Goal: Task Accomplishment & Management: Complete application form

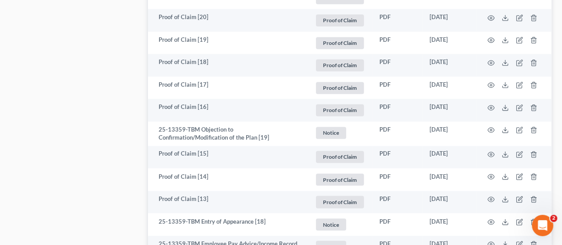
scroll to position [666, 0]
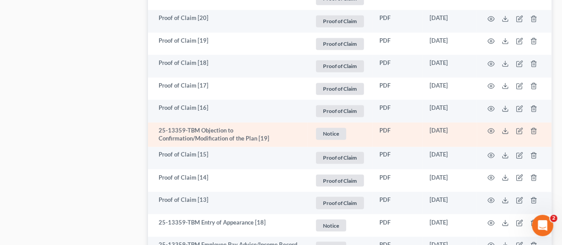
click at [193, 139] on td "25-13359-TBM Objection to Confirmation/Modification of the Plan [19]" at bounding box center [227, 134] width 159 height 24
click at [488, 128] on icon "button" at bounding box center [490, 130] width 7 height 7
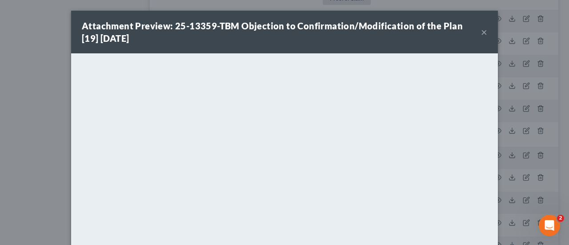
click at [481, 35] on button "×" at bounding box center [484, 32] width 6 height 11
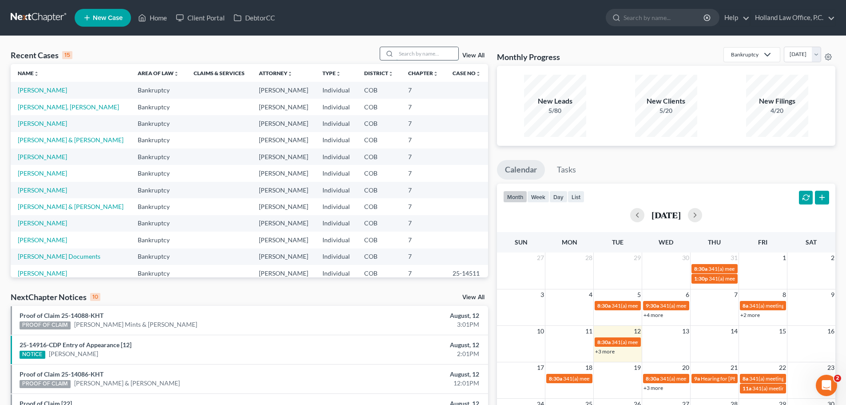
click at [410, 55] on input "search" at bounding box center [427, 53] width 62 height 13
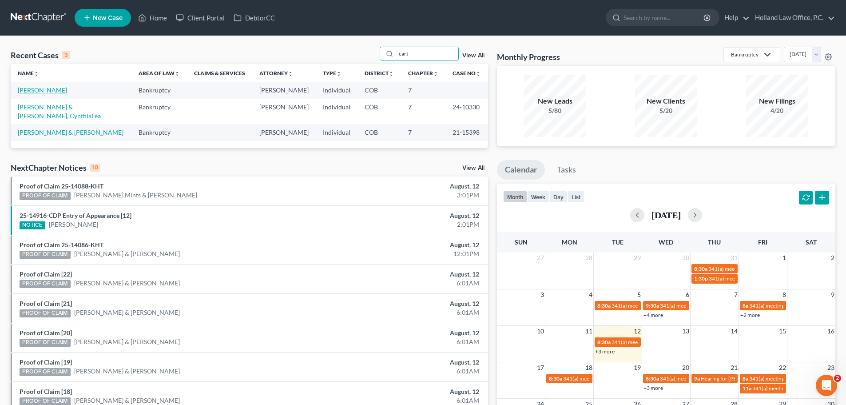
type input "cart"
click at [57, 87] on link "[PERSON_NAME]" at bounding box center [42, 90] width 49 height 8
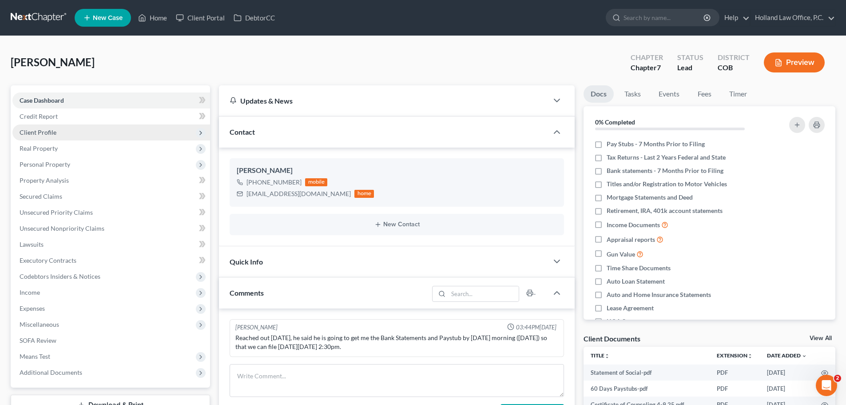
click at [45, 135] on span "Client Profile" at bounding box center [38, 132] width 37 height 8
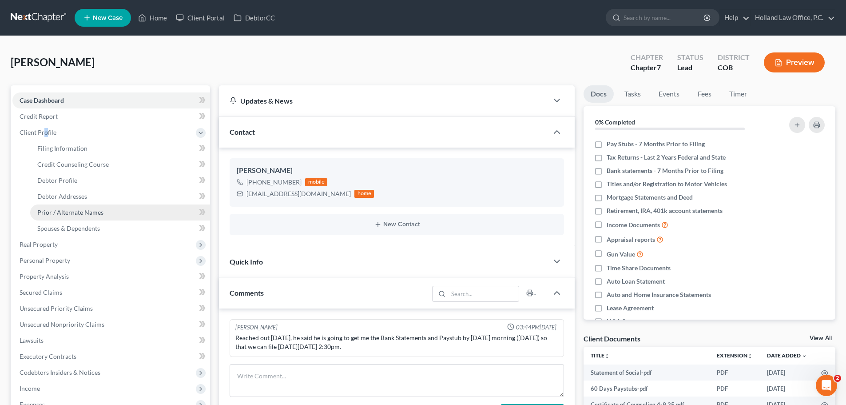
click at [69, 215] on span "Prior / Alternate Names" at bounding box center [70, 212] width 66 height 8
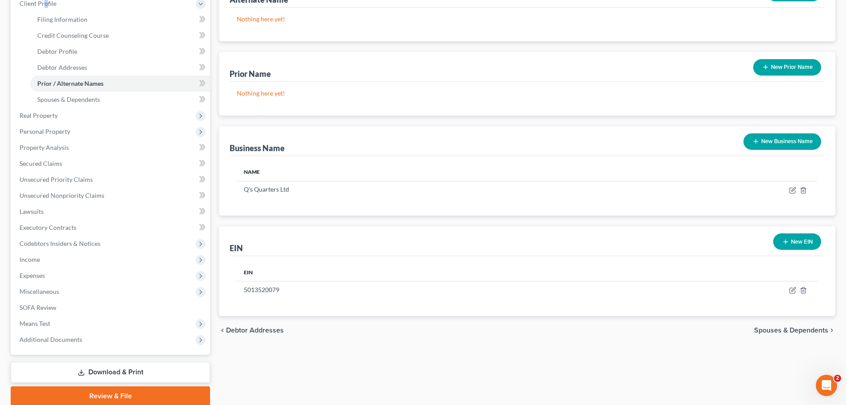
scroll to position [133, 0]
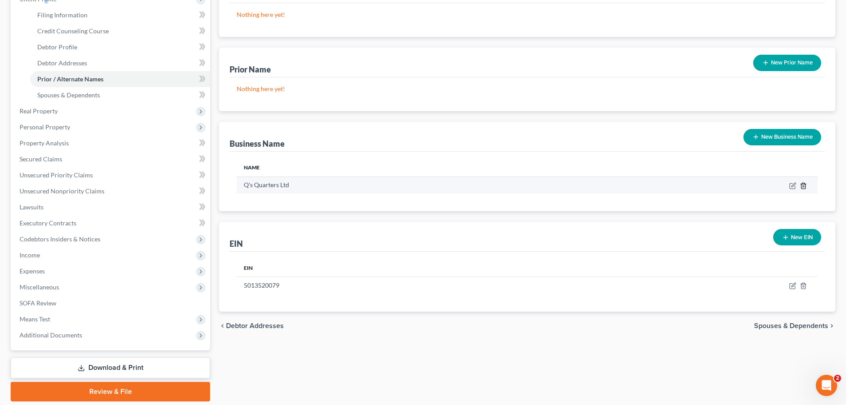
click at [568, 185] on icon "button" at bounding box center [803, 185] width 7 height 7
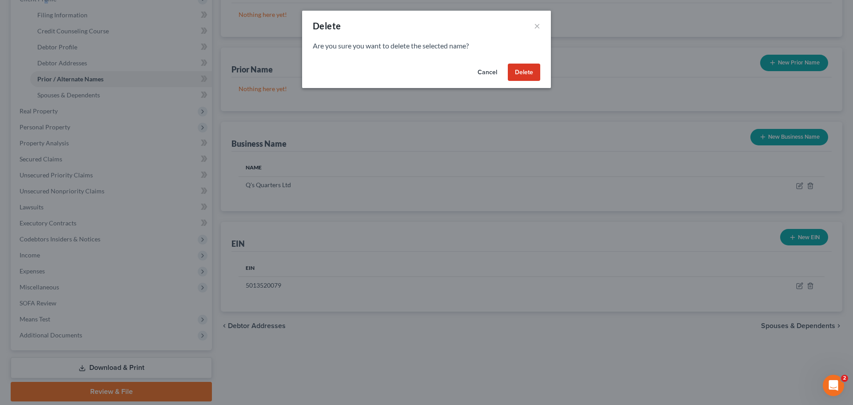
click at [517, 70] on button "Delete" at bounding box center [524, 73] width 32 height 18
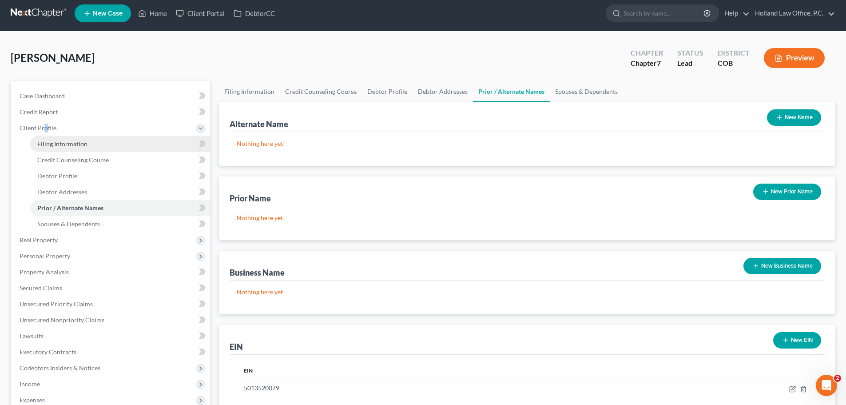
scroll to position [0, 0]
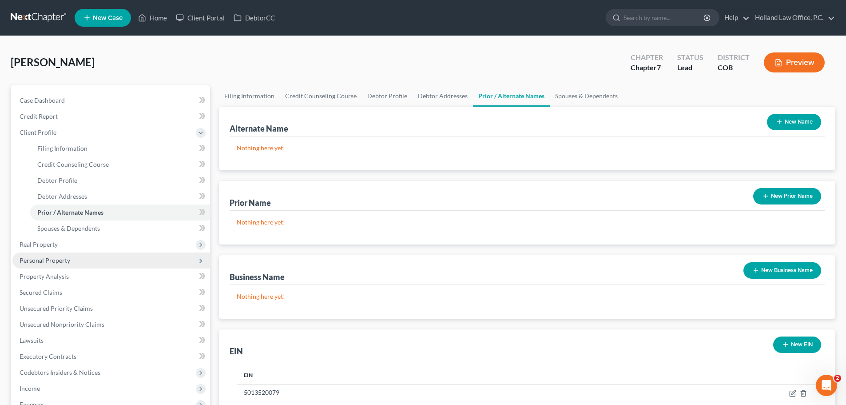
click at [41, 244] on span "Personal Property" at bounding box center [45, 260] width 51 height 8
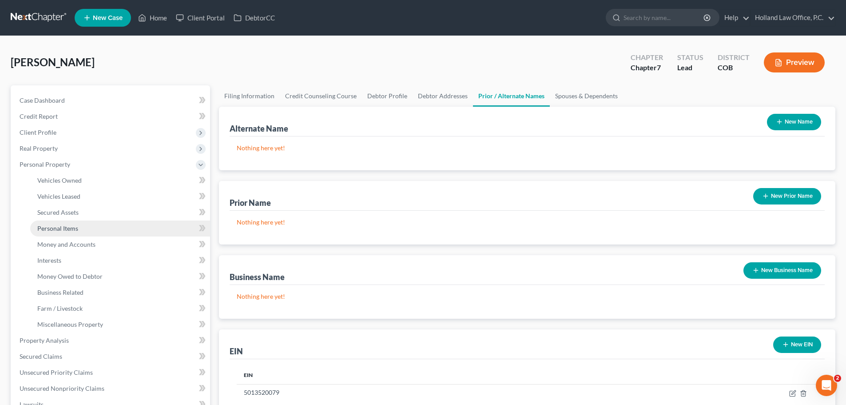
click at [62, 230] on span "Personal Items" at bounding box center [57, 228] width 41 height 8
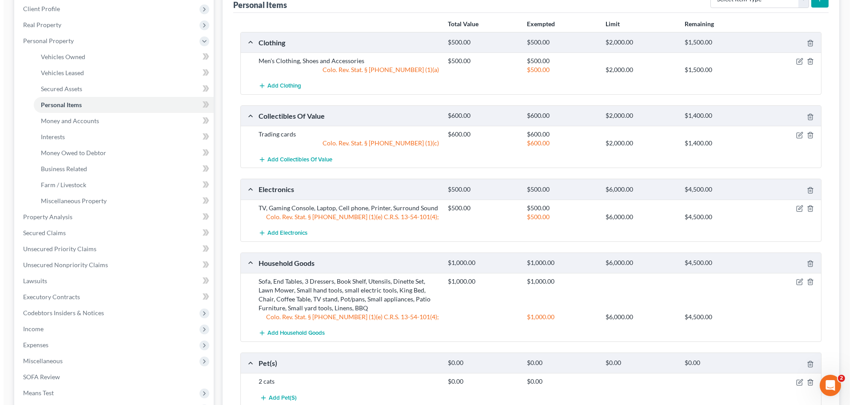
scroll to position [178, 0]
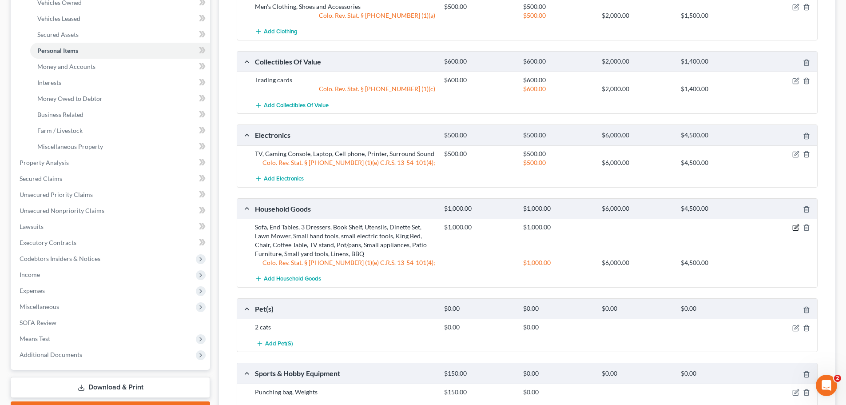
click at [568, 230] on icon "button" at bounding box center [795, 227] width 7 height 7
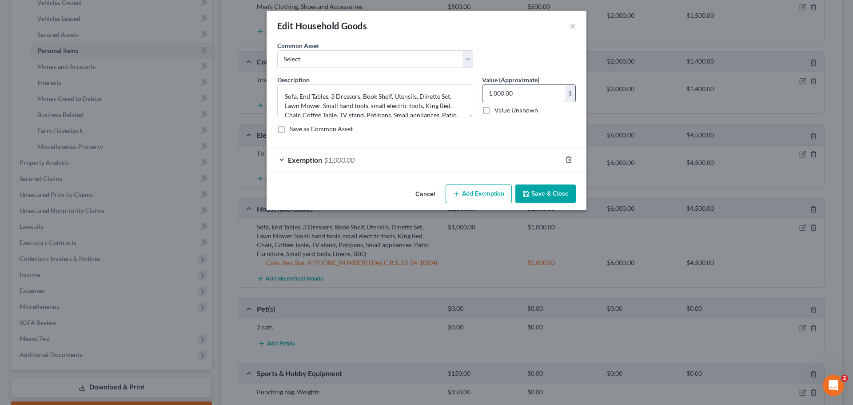
click at [531, 91] on input "1,000.00" at bounding box center [523, 93] width 82 height 17
type input "500"
click at [351, 162] on span "$1,000.00" at bounding box center [339, 159] width 31 height 8
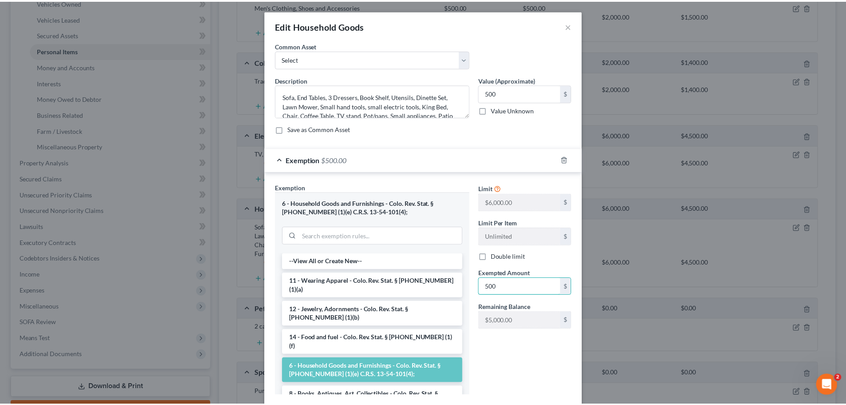
scroll to position [54, 0]
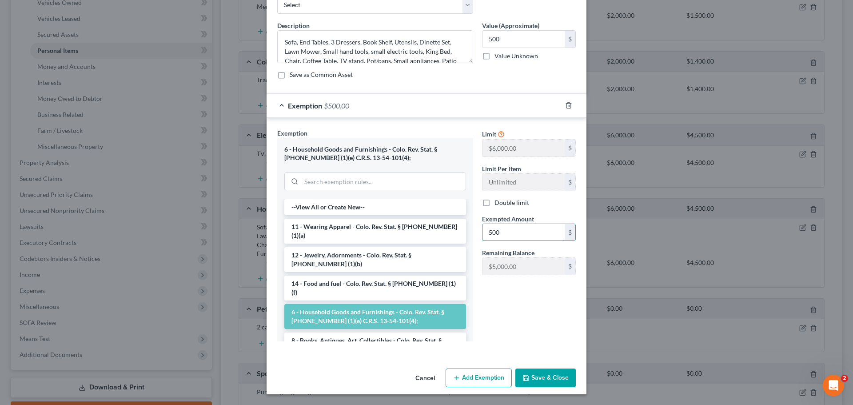
type input "500"
click at [536, 244] on button "Save & Close" at bounding box center [545, 377] width 60 height 19
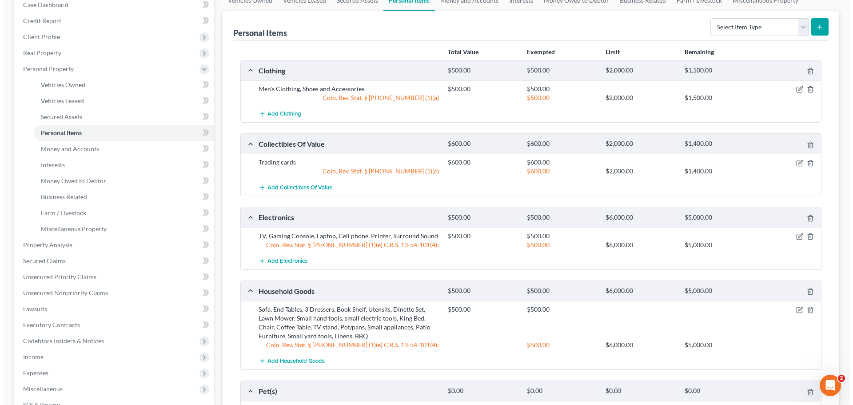
scroll to position [89, 0]
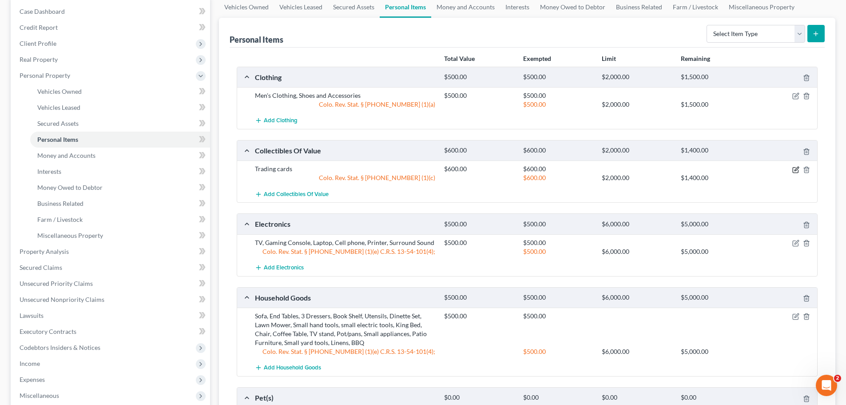
click at [568, 170] on icon "button" at bounding box center [797, 169] width 4 height 4
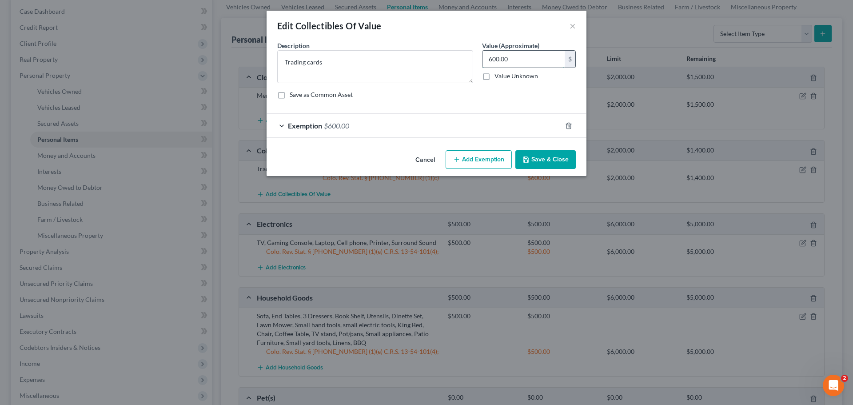
click at [526, 62] on input "600.00" at bounding box center [523, 59] width 82 height 17
type input "200"
click at [315, 124] on span "Exemption" at bounding box center [305, 125] width 34 height 8
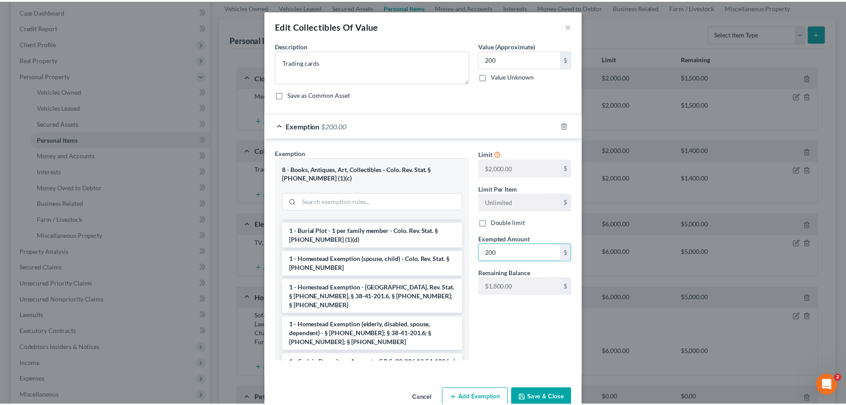
scroll to position [20, 0]
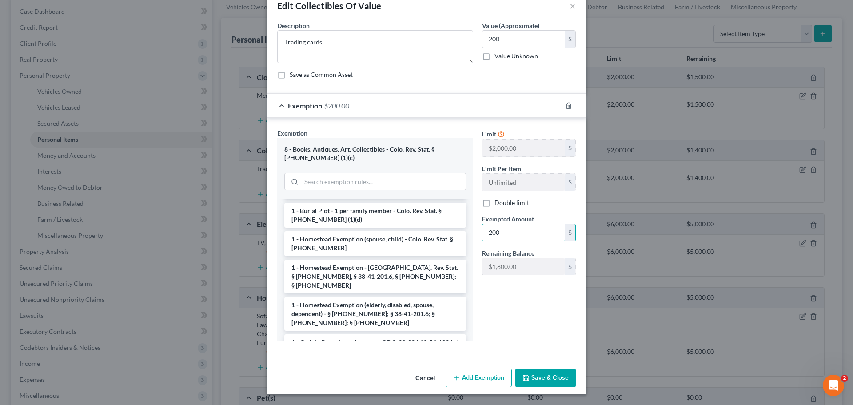
type input "200"
click at [557, 244] on button "Save & Close" at bounding box center [545, 377] width 60 height 19
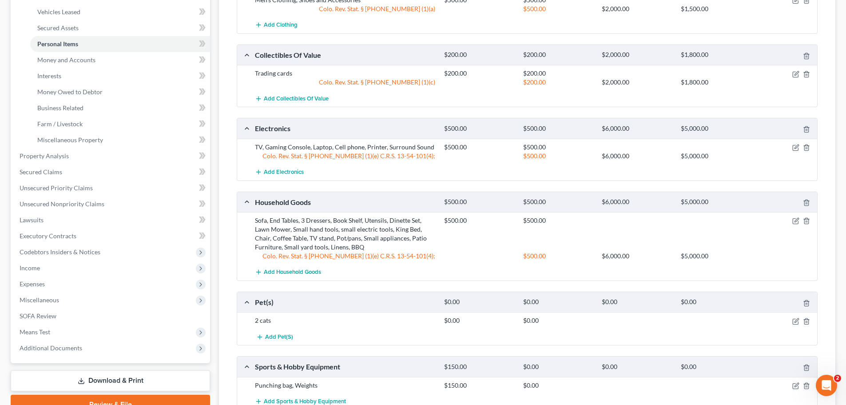
scroll to position [273, 0]
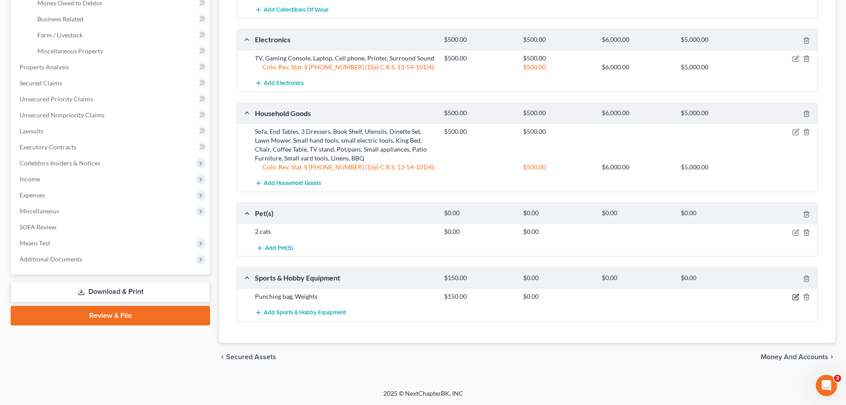
click at [568, 244] on icon "button" at bounding box center [795, 296] width 7 height 7
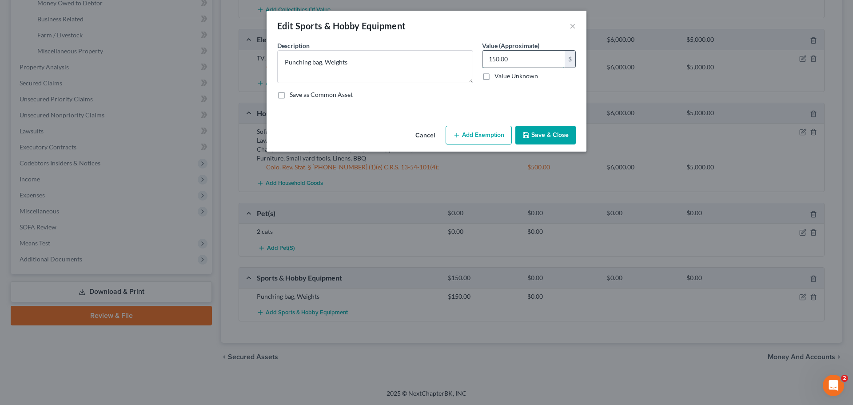
click at [537, 64] on input "150.00" at bounding box center [523, 59] width 82 height 17
type input "100"
click at [536, 140] on button "Save & Close" at bounding box center [545, 135] width 60 height 19
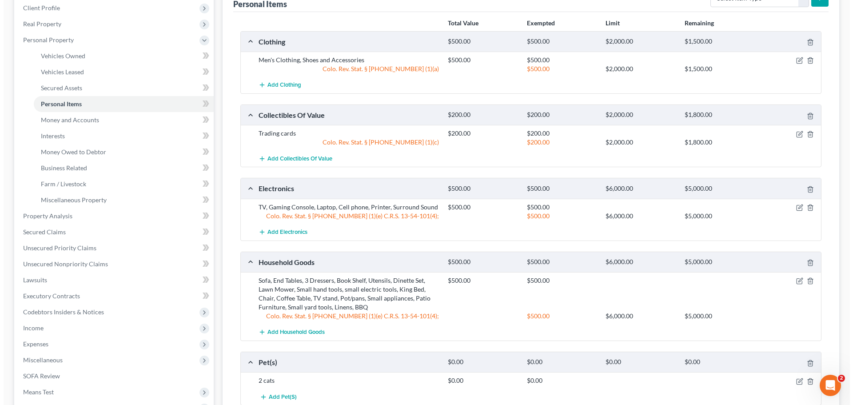
scroll to position [140, 0]
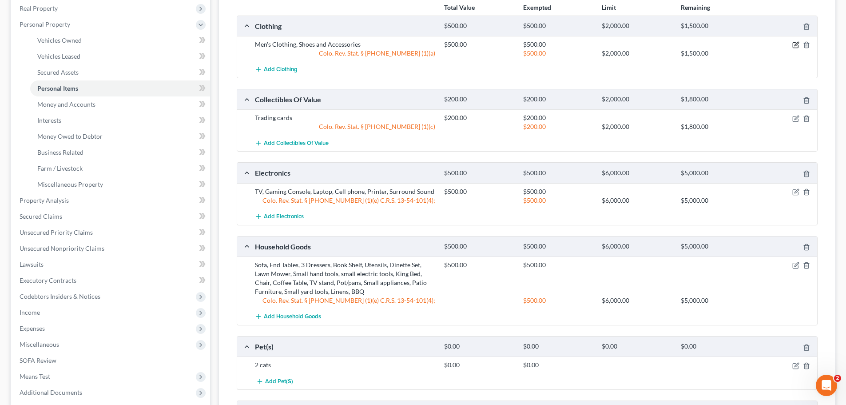
click at [568, 45] on icon "button" at bounding box center [795, 44] width 7 height 7
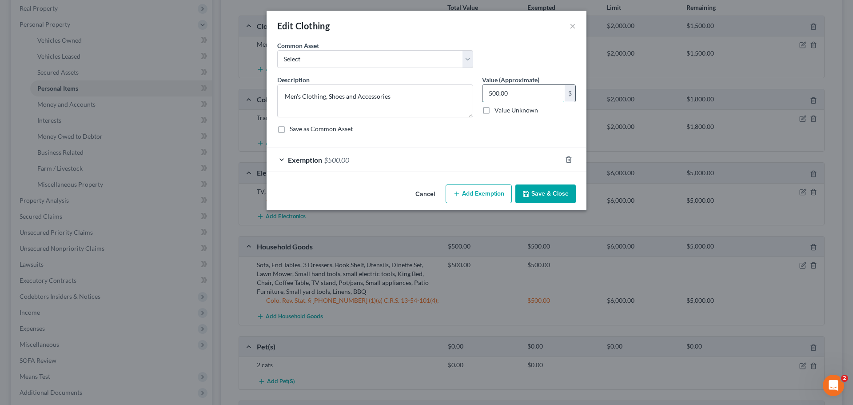
click at [526, 93] on input "500.00" at bounding box center [523, 93] width 82 height 17
type input "150"
click at [341, 169] on div "Exemption $500.00" at bounding box center [413, 160] width 295 height 24
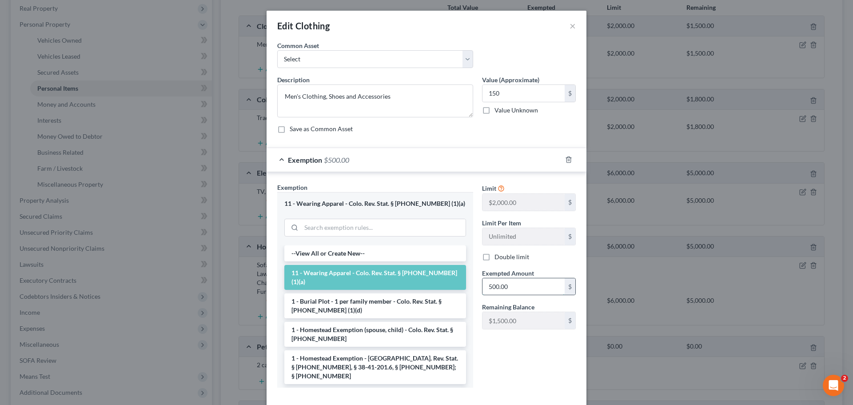
click at [527, 244] on input "500.00" at bounding box center [523, 286] width 82 height 17
type input "150"
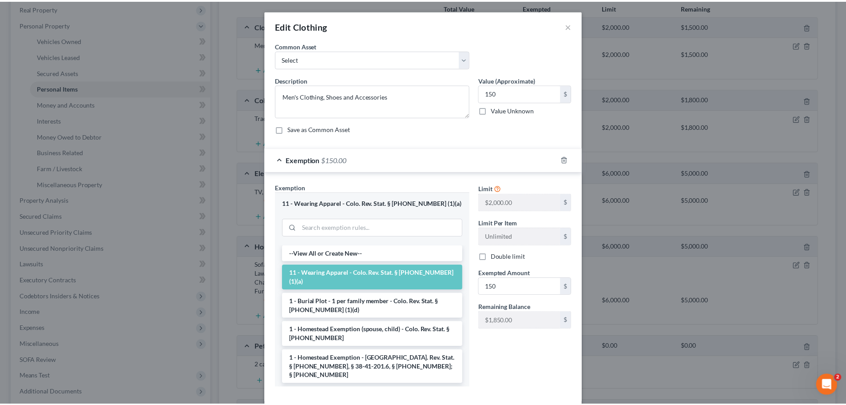
scroll to position [46, 0]
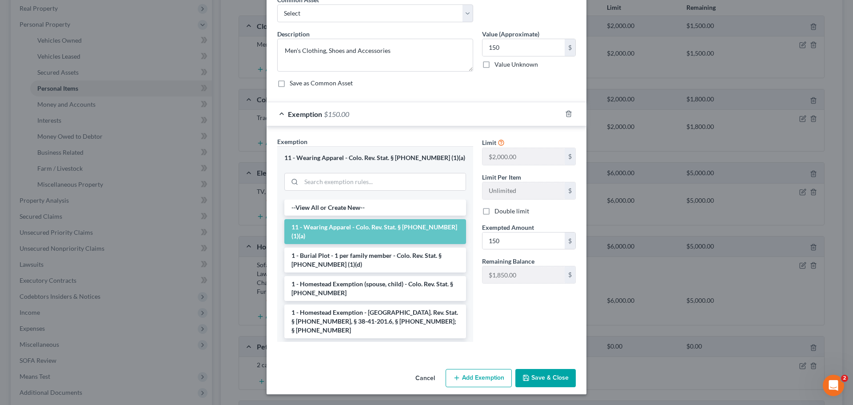
click at [557, 244] on button "Save & Close" at bounding box center [545, 378] width 60 height 19
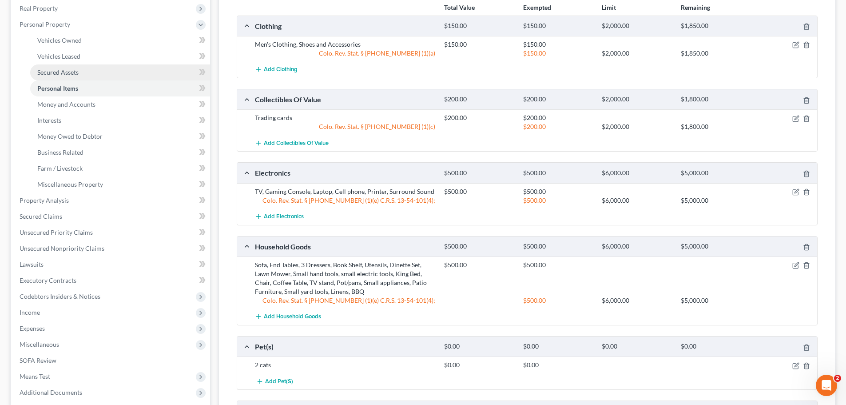
click at [68, 73] on span "Secured Assets" at bounding box center [57, 72] width 41 height 8
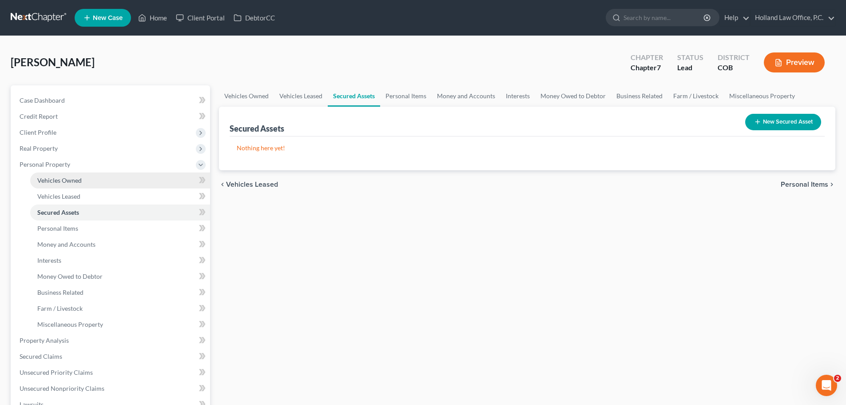
click at [74, 179] on span "Vehicles Owned" at bounding box center [59, 180] width 44 height 8
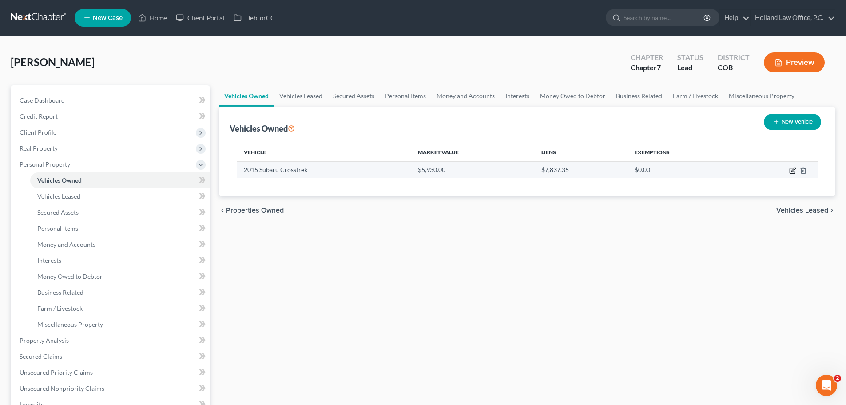
click at [568, 171] on icon "button" at bounding box center [792, 170] width 7 height 7
select select "0"
select select "11"
select select "2"
select select "0"
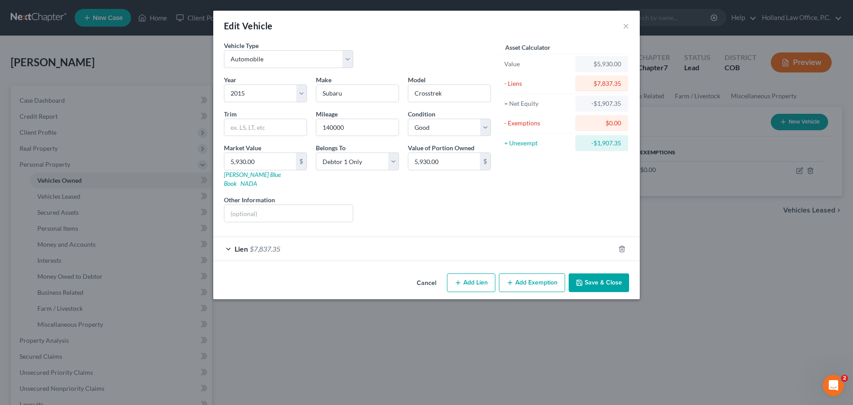
click at [357, 243] on div "Lien $7,837.35" at bounding box center [414, 249] width 402 height 24
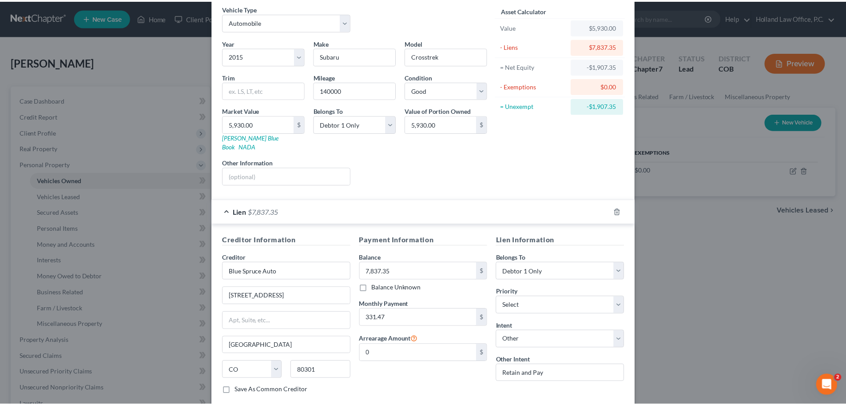
scroll to position [81, 0]
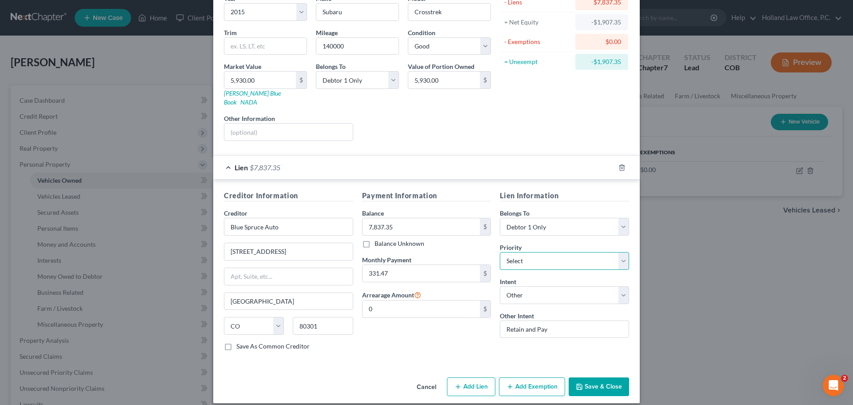
click at [568, 244] on select "Select 1st 2nd 3rd 4th 5th 6th 7th 8th 9th 10th 11th 12th 13th 14th 15th 16th 1…" at bounding box center [564, 261] width 129 height 18
select select "0"
click at [500, 244] on select "Select 1st 2nd 3rd 4th 5th 6th 7th 8th 9th 10th 11th 12th 13th 14th 15th 16th 1…" at bounding box center [564, 261] width 129 height 18
click at [568, 244] on button "Save & Close" at bounding box center [599, 386] width 60 height 19
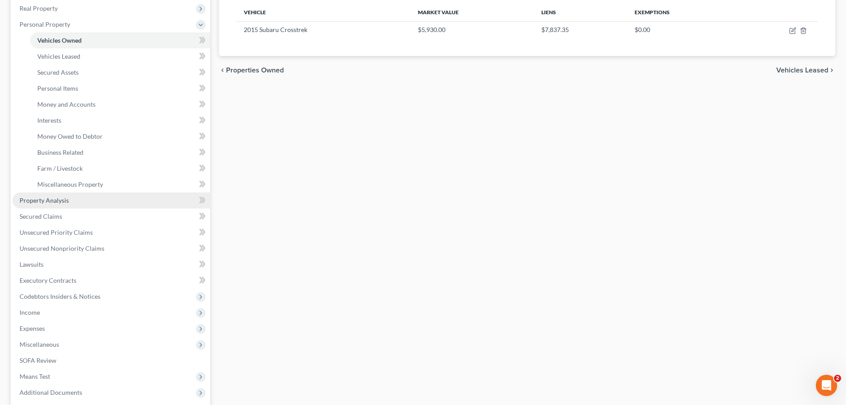
scroll to position [178, 0]
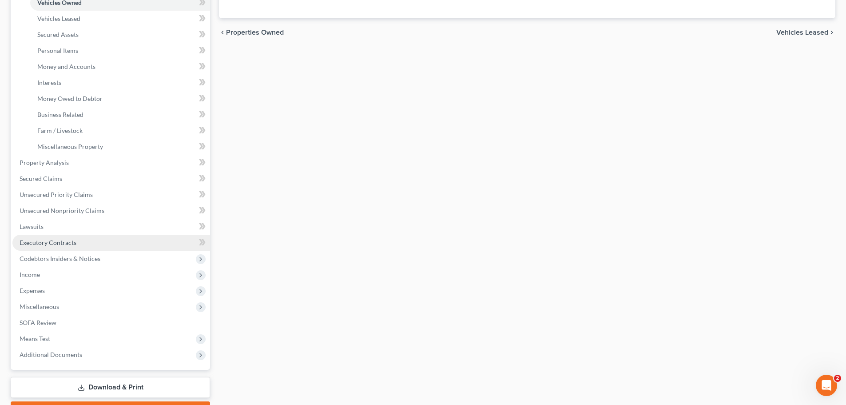
click at [40, 244] on span "Executory Contracts" at bounding box center [48, 243] width 57 height 8
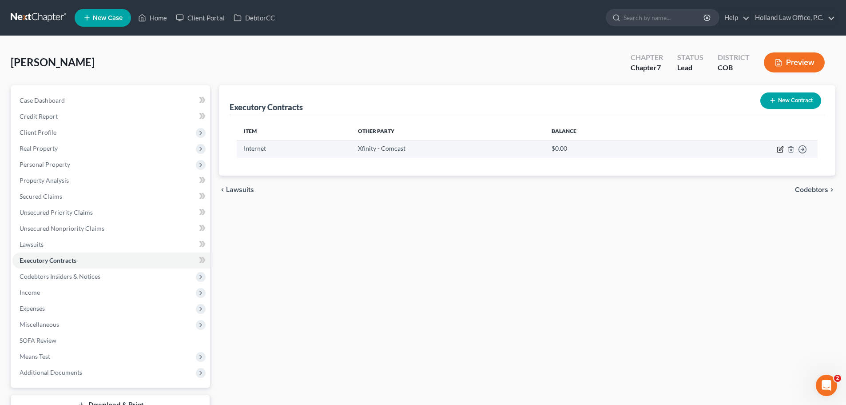
click at [568, 152] on icon "button" at bounding box center [779, 149] width 5 height 5
select select "3"
select select "4"
select select "0"
select select "2"
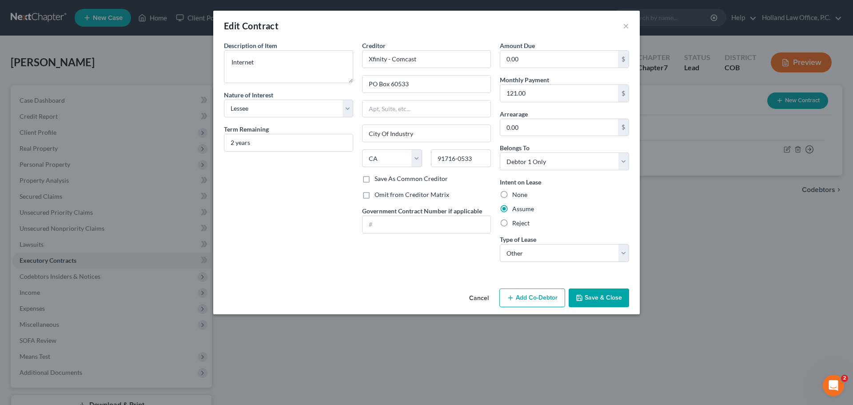
click at [512, 223] on label "Reject" at bounding box center [520, 223] width 17 height 9
click at [516, 223] on input "Reject" at bounding box center [519, 222] width 6 height 6
radio input "true"
click at [568, 244] on button "Save & Close" at bounding box center [599, 297] width 60 height 19
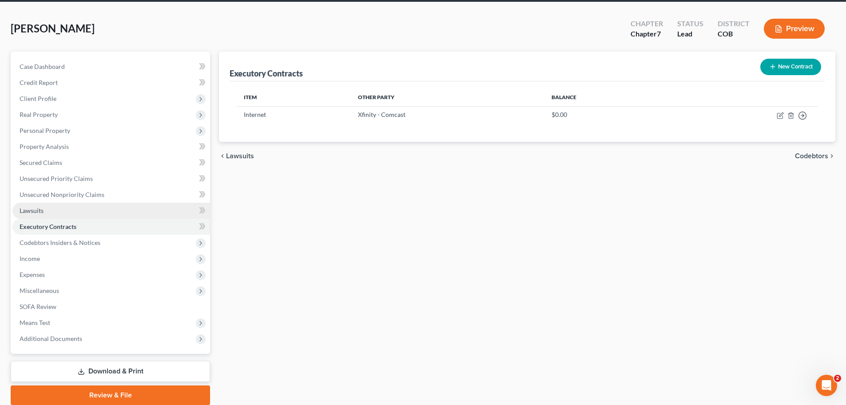
scroll to position [68, 0]
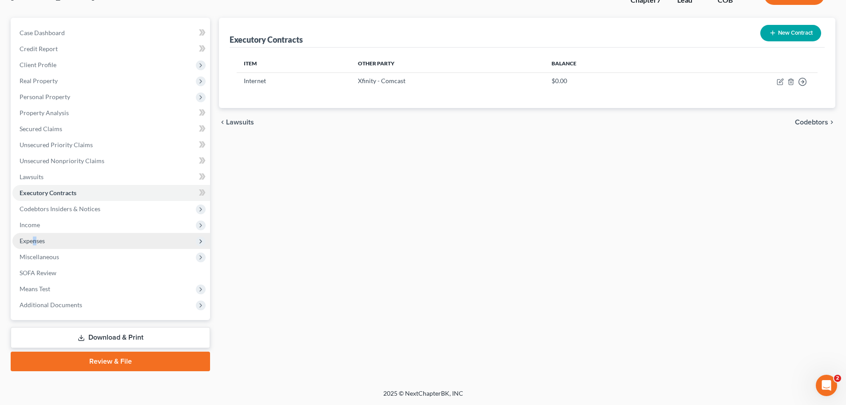
click at [35, 239] on span "Expenses" at bounding box center [32, 241] width 25 height 8
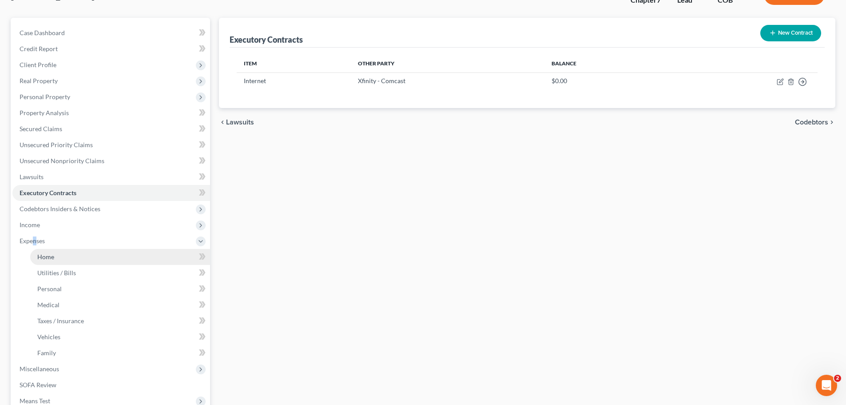
click at [46, 244] on span "Home" at bounding box center [45, 257] width 17 height 8
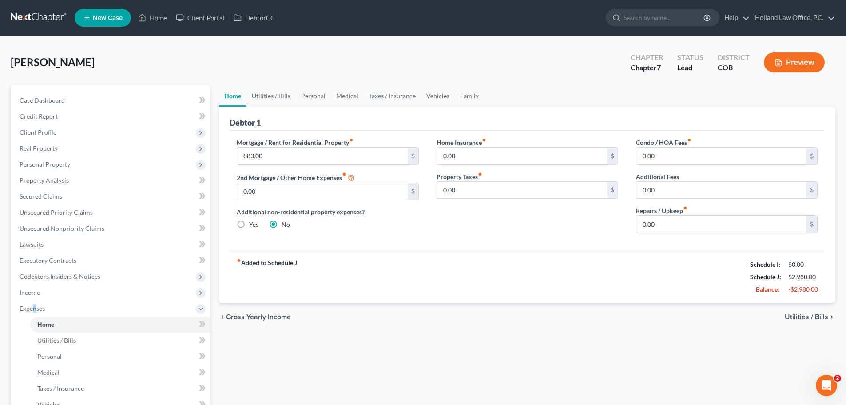
scroll to position [44, 0]
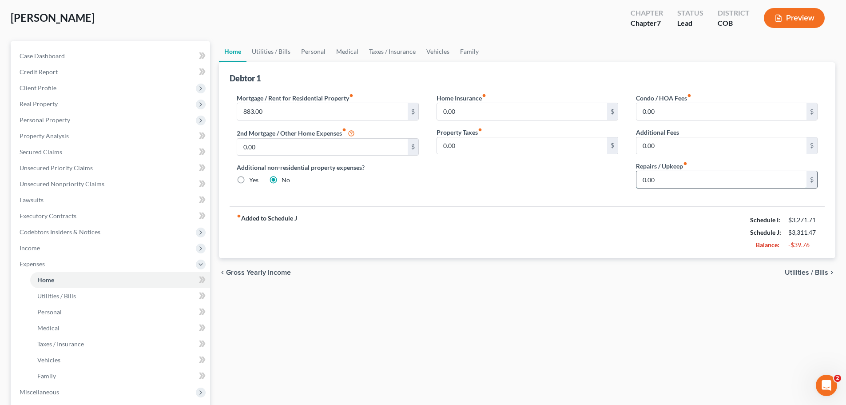
click at [568, 178] on input "0.00" at bounding box center [721, 179] width 170 height 17
type input "20.00"
click at [276, 52] on link "Utilities / Bills" at bounding box center [271, 51] width 49 height 21
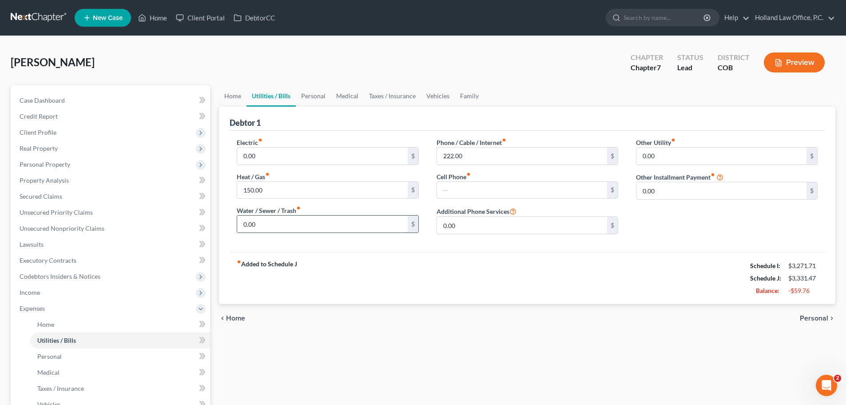
click at [242, 227] on input "0.00" at bounding box center [322, 223] width 170 height 17
click at [273, 188] on input "150.00" at bounding box center [322, 190] width 170 height 17
type input "200"
click at [243, 227] on input "0.00" at bounding box center [322, 223] width 170 height 17
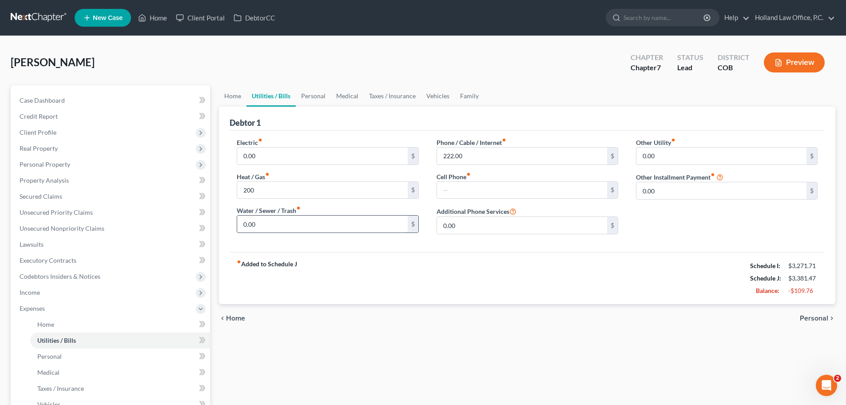
click at [243, 227] on input "0.00" at bounding box center [322, 223] width 170 height 17
type input "50.00"
click at [303, 96] on link "Personal" at bounding box center [313, 95] width 35 height 21
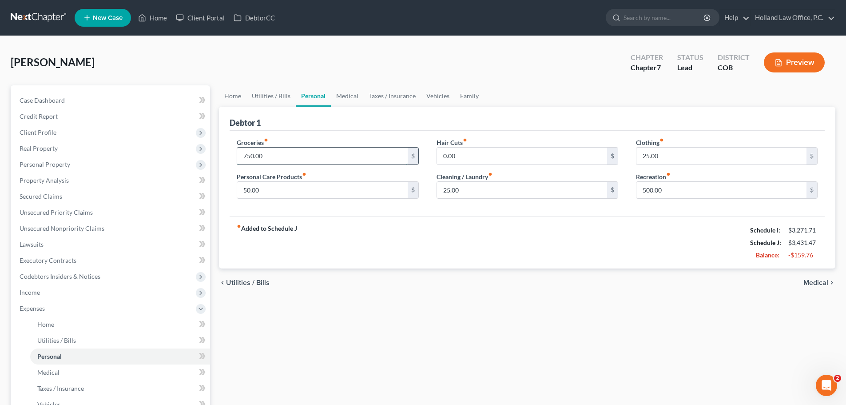
click at [274, 155] on input "750.00" at bounding box center [322, 155] width 170 height 17
type input "500"
click at [568, 160] on input "25.00" at bounding box center [721, 155] width 170 height 17
type input "100"
click at [521, 198] on input "25.00" at bounding box center [522, 190] width 170 height 17
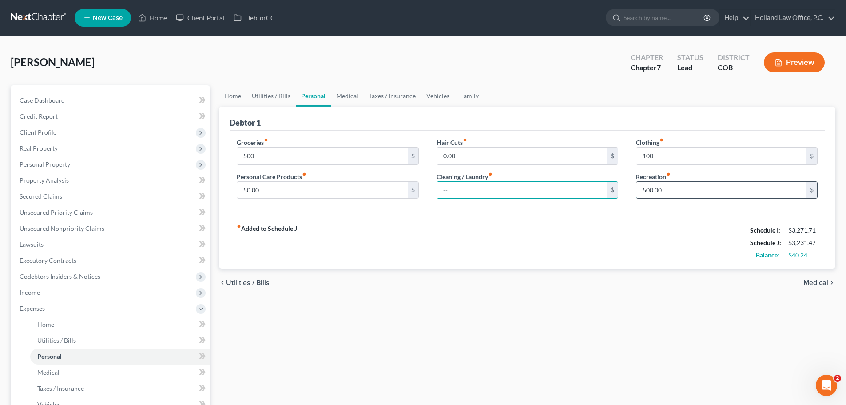
click at [568, 186] on input "500.00" at bounding box center [721, 190] width 170 height 17
type input "2"
type input "150"
click at [341, 99] on link "Medical" at bounding box center [347, 95] width 33 height 21
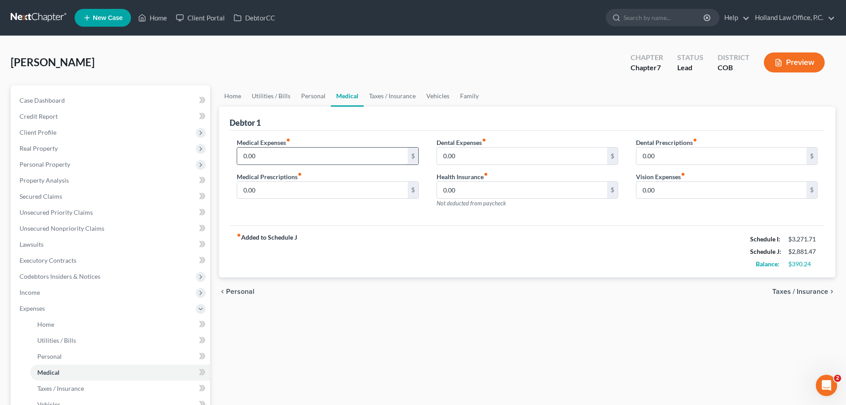
click at [279, 159] on input "0.00" at bounding box center [322, 155] width 170 height 17
type input "80"
click at [379, 97] on link "Taxes / Insurance" at bounding box center [392, 95] width 57 height 21
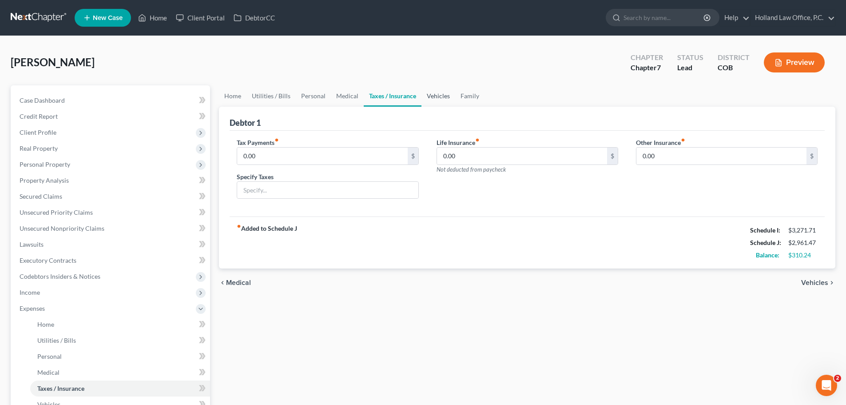
click at [430, 98] on link "Vehicles" at bounding box center [438, 95] width 34 height 21
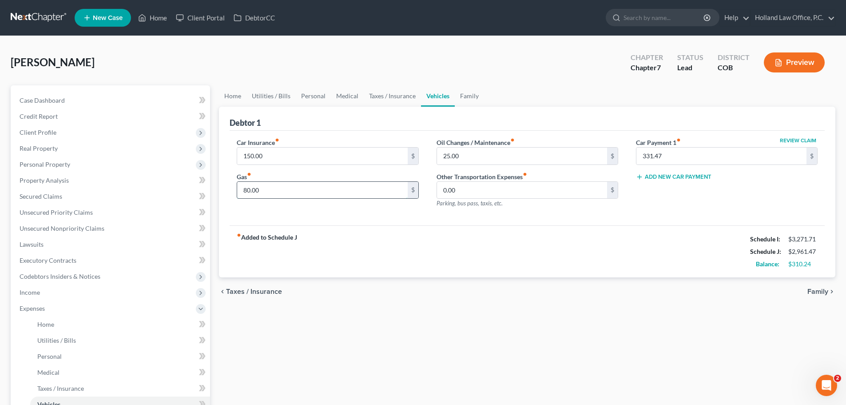
click at [281, 195] on input "80.00" at bounding box center [322, 190] width 170 height 17
type input "200"
click at [465, 95] on link "Family" at bounding box center [469, 95] width 29 height 21
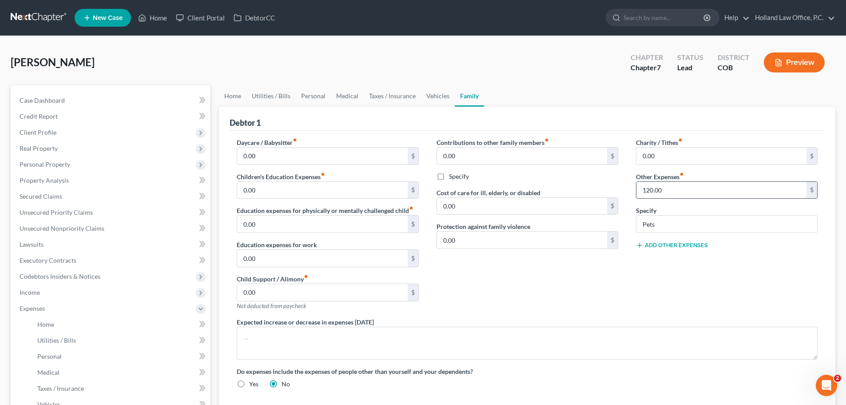
click at [568, 189] on input "120.00" at bounding box center [721, 190] width 170 height 17
type input "90"
click at [267, 98] on link "Utilities / Bills" at bounding box center [271, 95] width 49 height 21
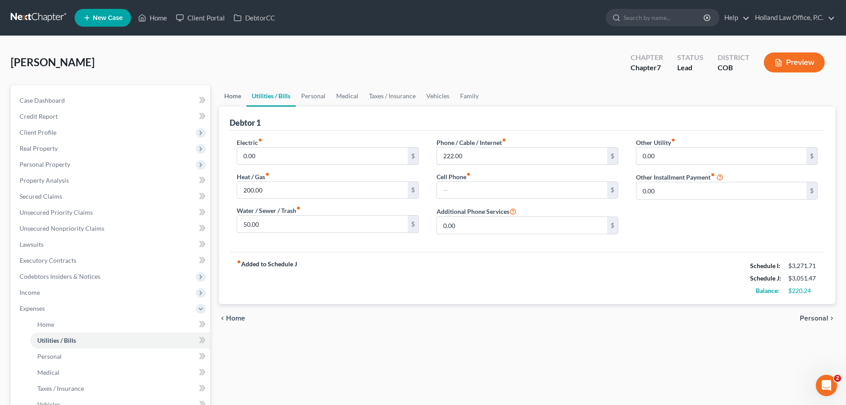
click at [231, 95] on link "Home" at bounding box center [233, 95] width 28 height 21
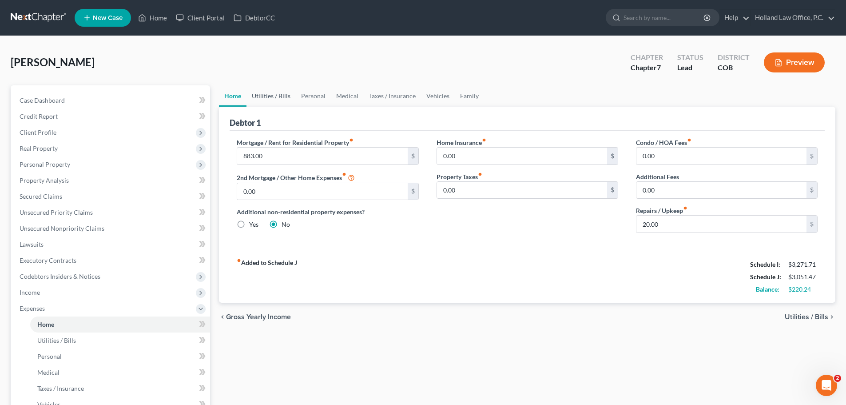
click at [259, 96] on link "Utilities / Bills" at bounding box center [271, 95] width 49 height 21
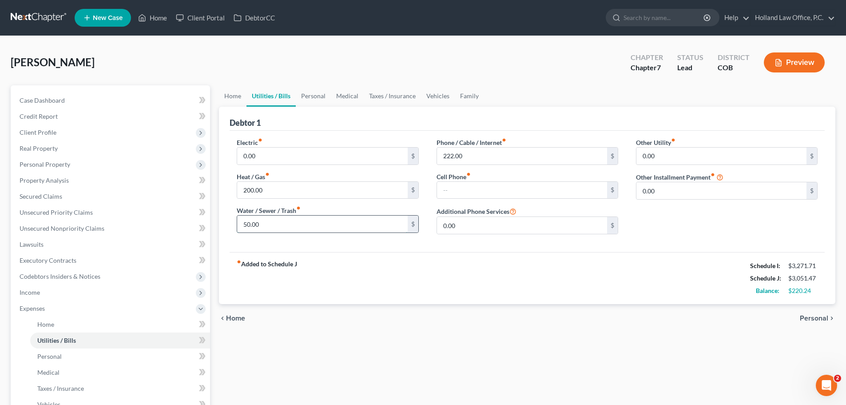
click at [247, 226] on input "50.00" at bounding box center [322, 223] width 170 height 17
click at [249, 226] on input "50.00" at bounding box center [322, 223] width 170 height 17
type input "100.00"
click at [253, 189] on input "200.00" at bounding box center [322, 190] width 170 height 17
click at [253, 193] on input "200.00" at bounding box center [322, 190] width 170 height 17
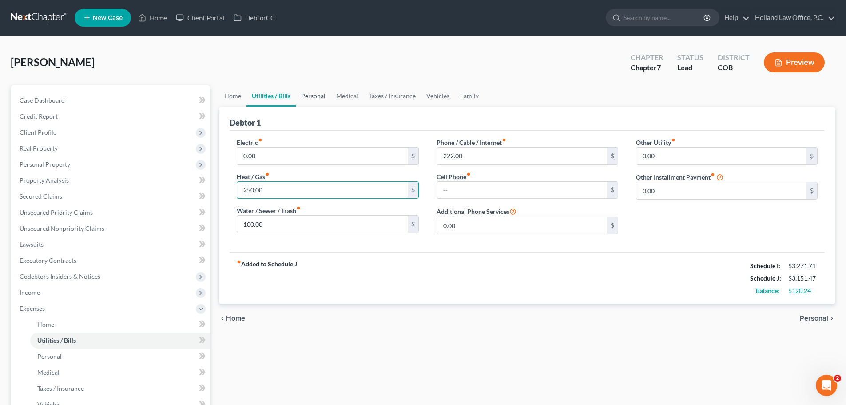
type input "250.00"
click at [310, 99] on link "Personal" at bounding box center [313, 95] width 35 height 21
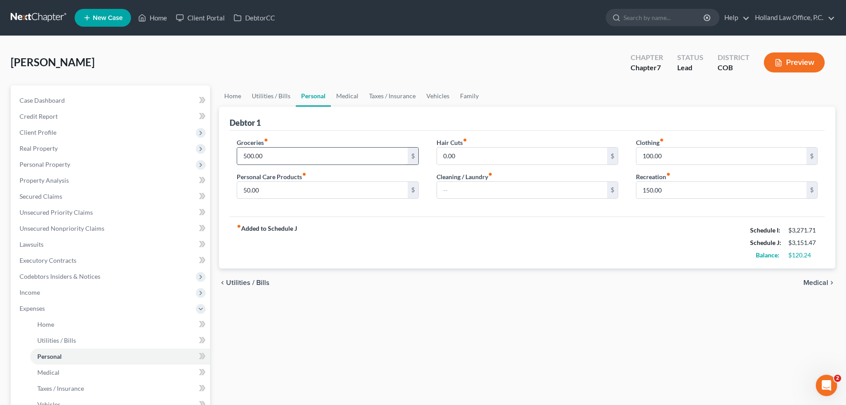
click at [252, 157] on input "500.00" at bounding box center [322, 155] width 170 height 17
click at [253, 154] on input "500.00" at bounding box center [322, 155] width 170 height 17
type input "560.00"
click at [344, 99] on link "Medical" at bounding box center [347, 95] width 33 height 21
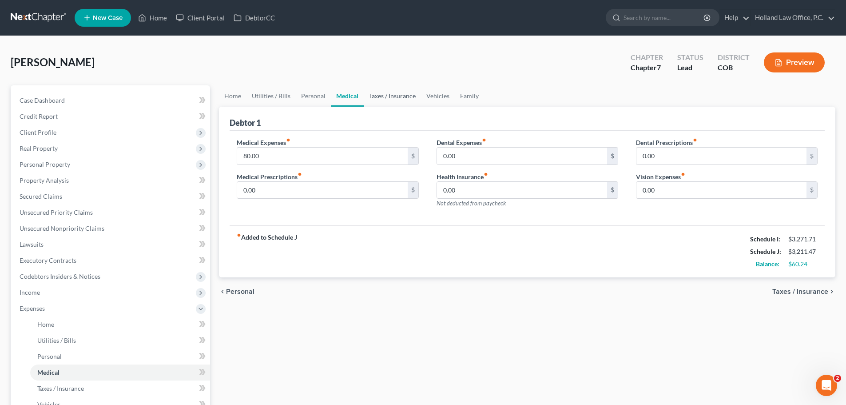
click at [368, 99] on link "Taxes / Insurance" at bounding box center [392, 95] width 57 height 21
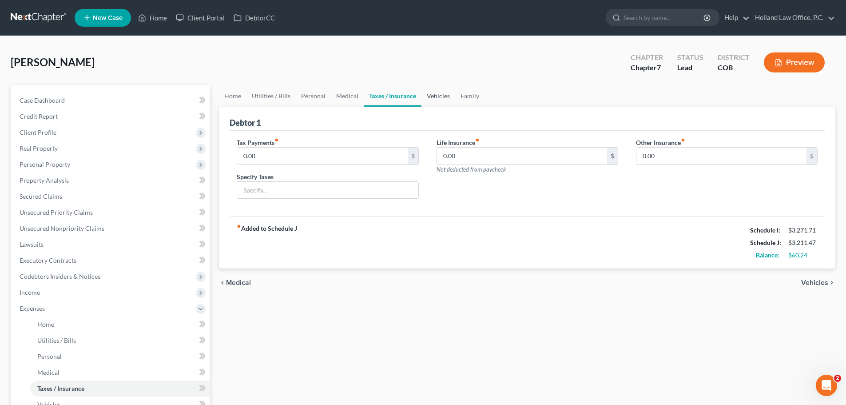
click at [435, 98] on link "Vehicles" at bounding box center [438, 95] width 34 height 21
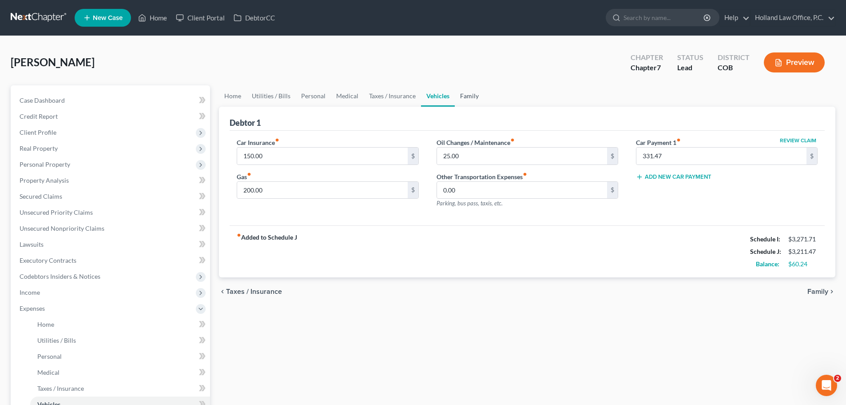
click at [459, 99] on link "Family" at bounding box center [469, 95] width 29 height 21
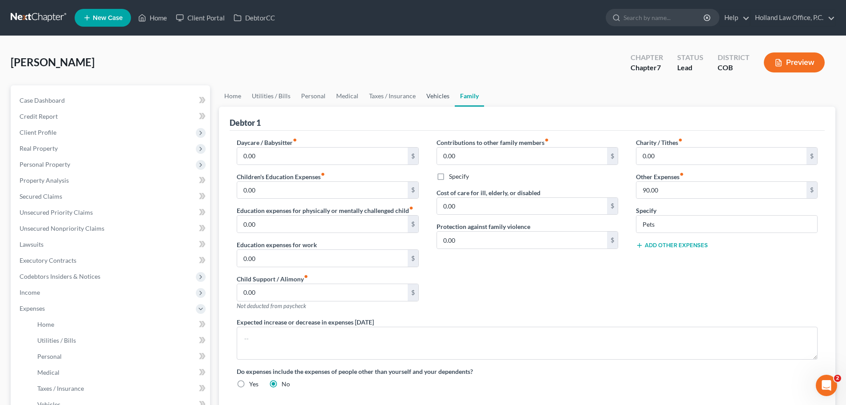
click at [435, 99] on link "Vehicles" at bounding box center [438, 95] width 34 height 21
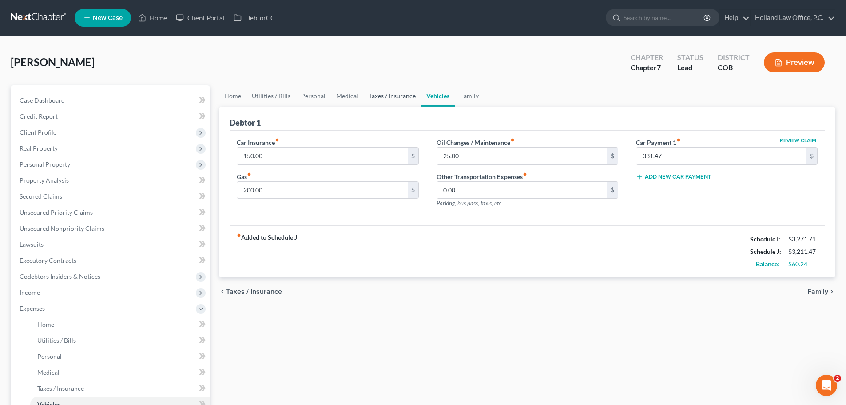
click at [400, 100] on link "Taxes / Insurance" at bounding box center [392, 95] width 57 height 21
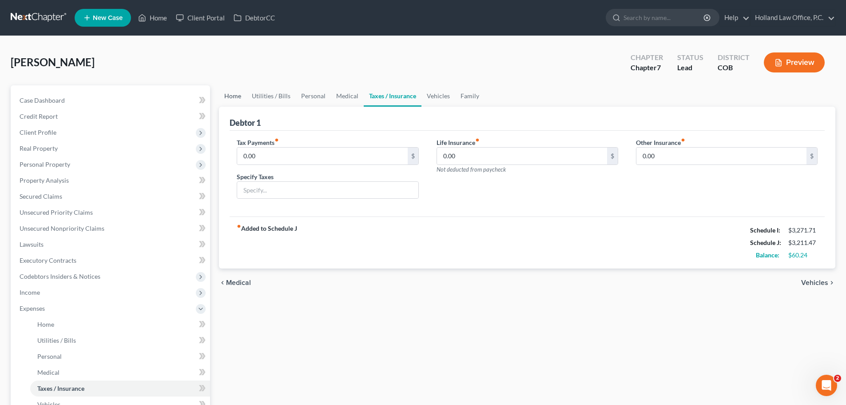
click at [234, 99] on link "Home" at bounding box center [233, 95] width 28 height 21
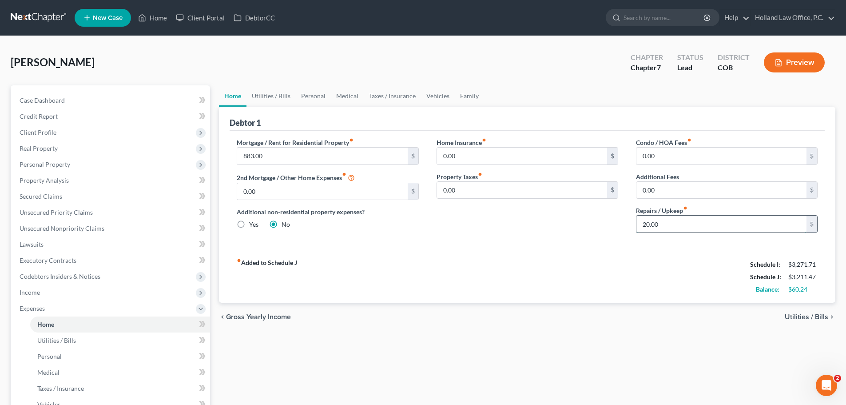
click at [568, 226] on input "20.00" at bounding box center [721, 223] width 170 height 17
type input "25.00"
click at [274, 96] on link "Utilities / Bills" at bounding box center [271, 95] width 49 height 21
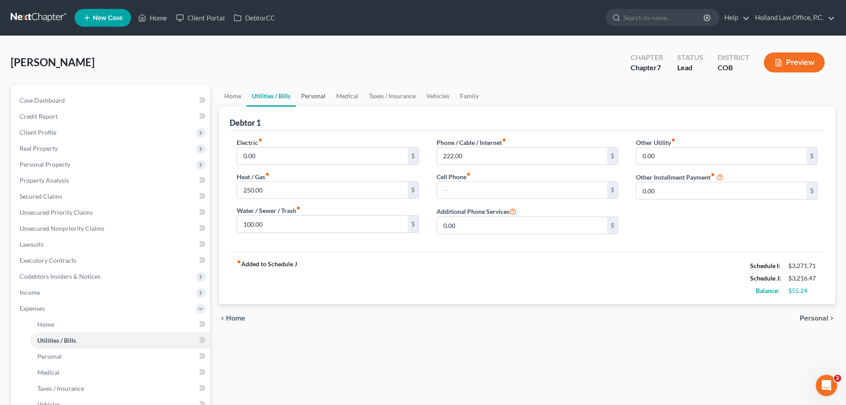
click at [312, 98] on link "Personal" at bounding box center [313, 95] width 35 height 21
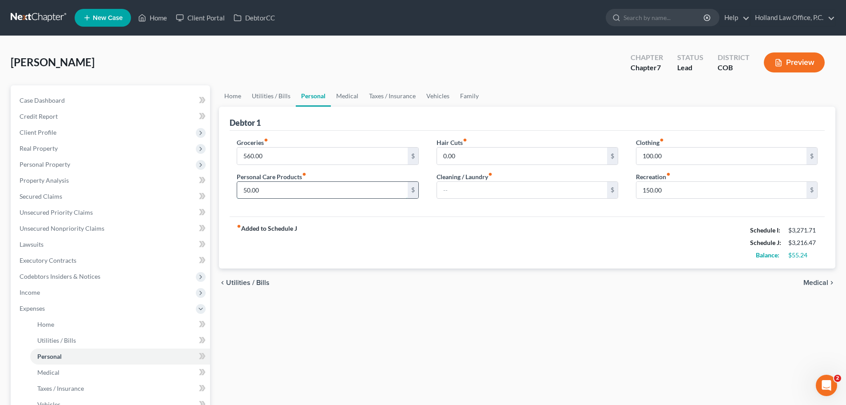
click at [247, 191] on input "50.00" at bounding box center [322, 190] width 170 height 17
click at [245, 192] on input "50.00" at bounding box center [322, 190] width 170 height 17
type input "70.00"
click at [71, 228] on span "Unsecured Nonpriority Claims" at bounding box center [62, 228] width 85 height 8
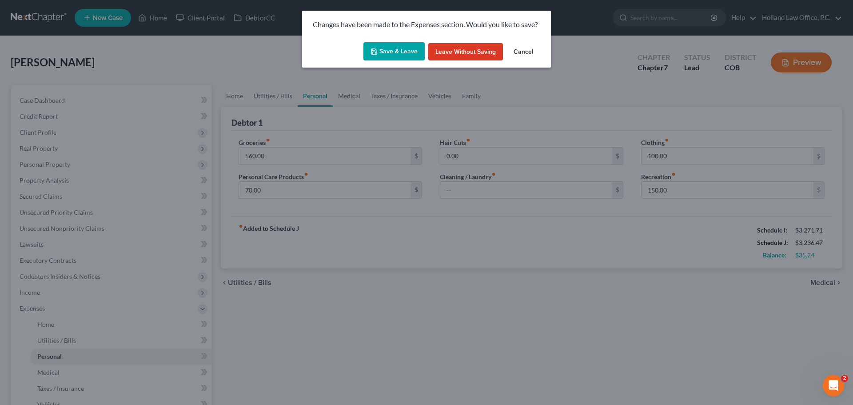
click at [410, 48] on button "Save & Leave" at bounding box center [393, 51] width 61 height 19
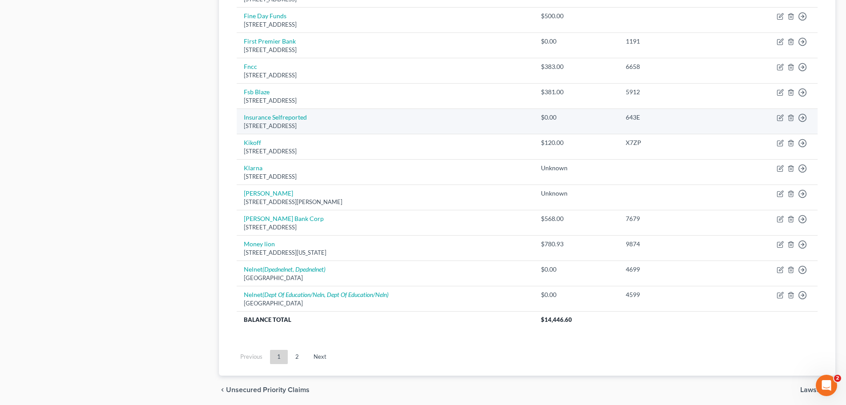
scroll to position [621, 0]
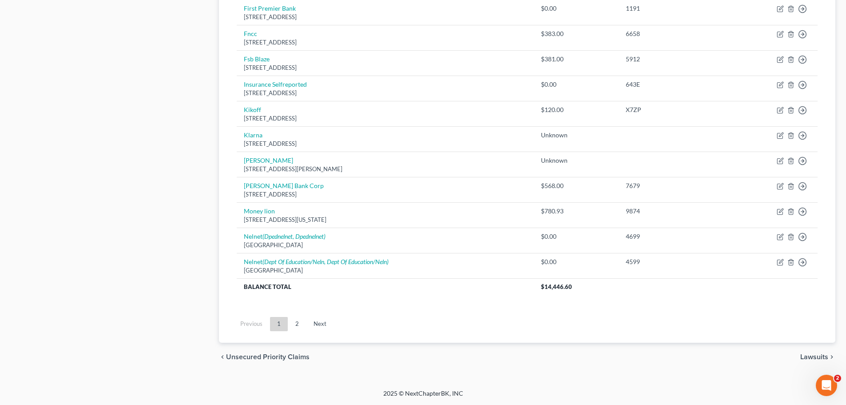
drag, startPoint x: 300, startPoint y: 320, endPoint x: 295, endPoint y: 316, distance: 6.7
click at [300, 244] on link "2" at bounding box center [297, 324] width 18 height 14
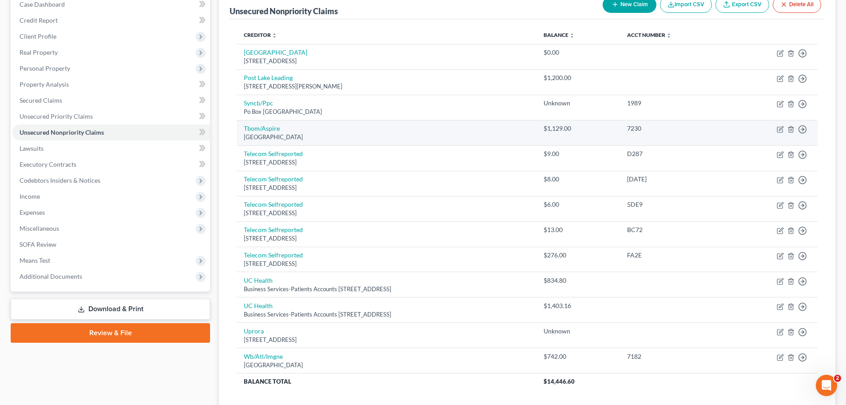
scroll to position [57, 0]
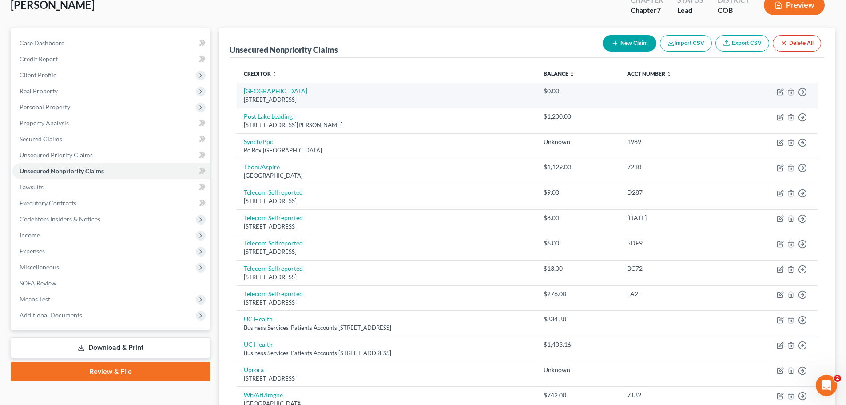
click at [294, 93] on link "[GEOGRAPHIC_DATA]" at bounding box center [276, 91] width 64 height 8
select select "50"
select select "14"
select select "0"
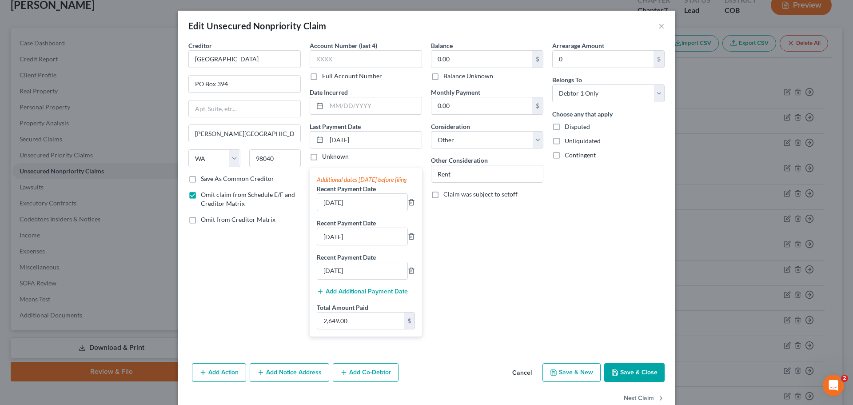
click at [201, 219] on label "Omit from Creditor Matrix" at bounding box center [238, 219] width 75 height 9
click at [204, 219] on input "Omit from Creditor Matrix" at bounding box center [207, 218] width 6 height 6
checkbox input "true"
click at [408, 206] on icon "button" at bounding box center [411, 202] width 7 height 7
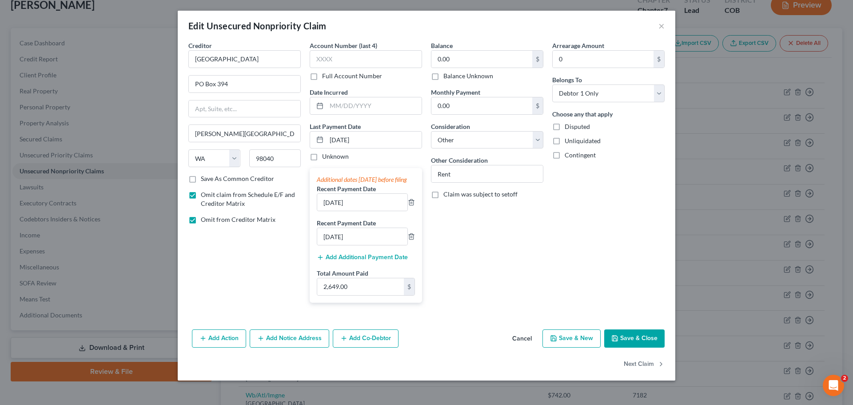
click at [568, 244] on button "Save & Close" at bounding box center [634, 338] width 60 height 19
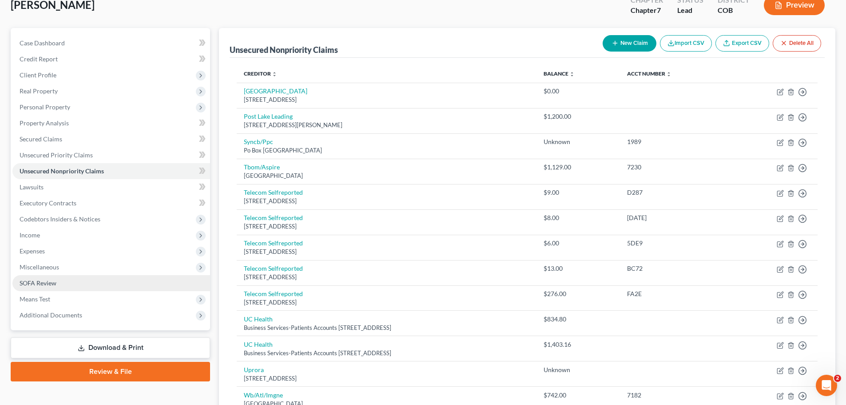
click at [36, 244] on link "SOFA Review" at bounding box center [111, 283] width 198 height 16
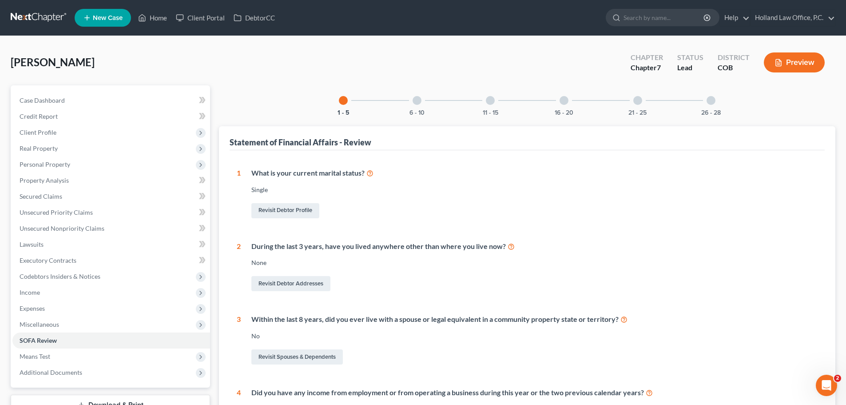
click at [491, 101] on div at bounding box center [490, 100] width 9 height 9
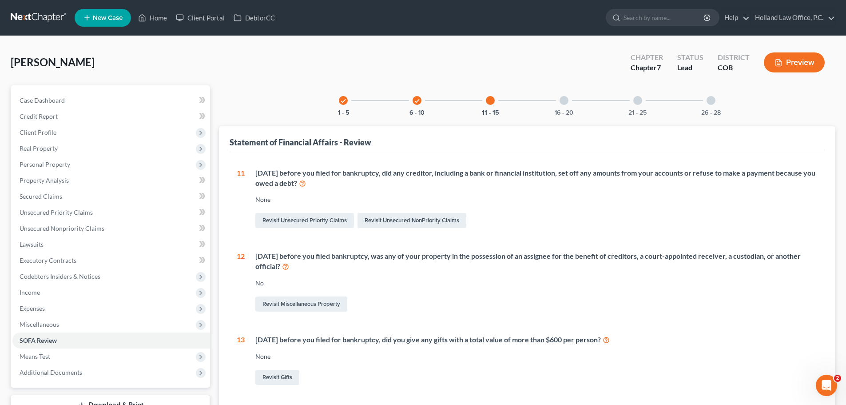
click at [561, 99] on div at bounding box center [564, 100] width 9 height 9
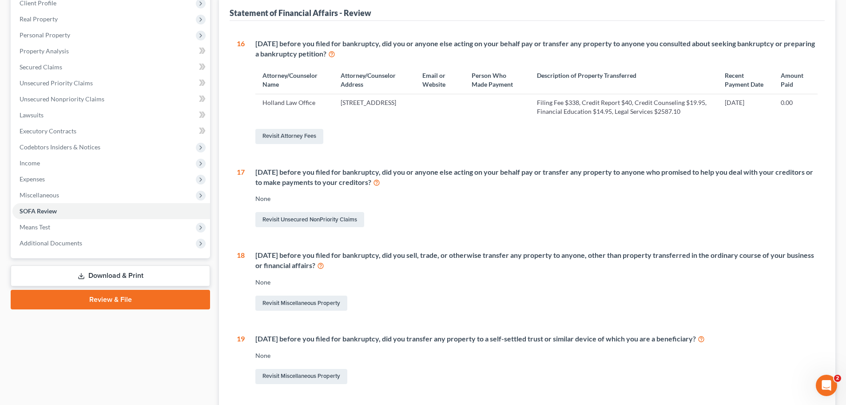
scroll to position [133, 0]
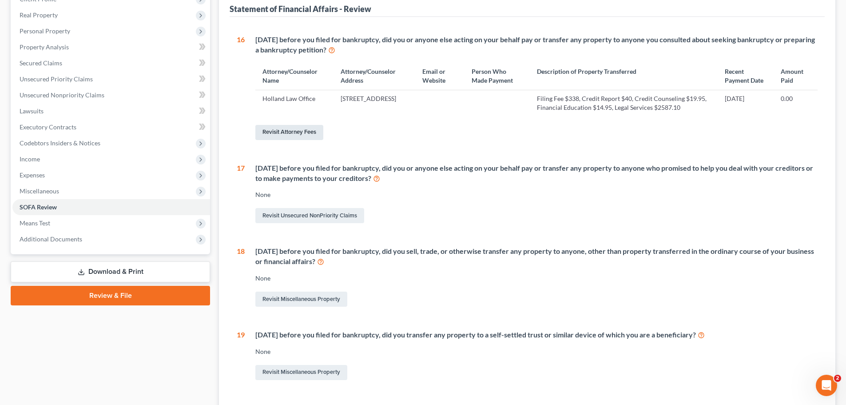
click at [302, 140] on link "Revisit Attorney Fees" at bounding box center [289, 132] width 68 height 15
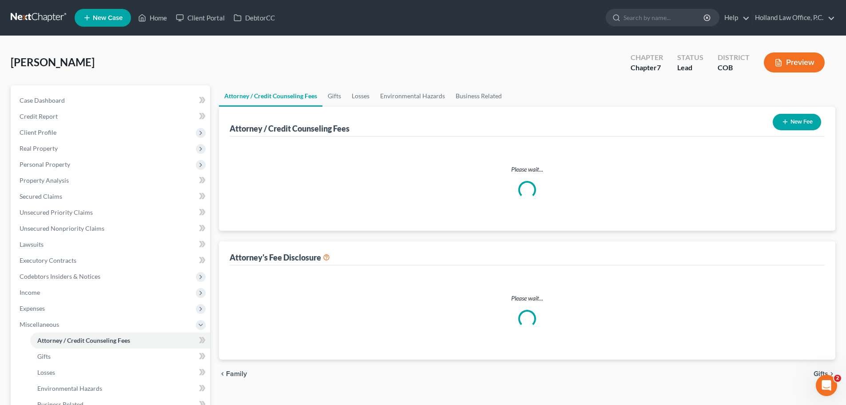
select select "0"
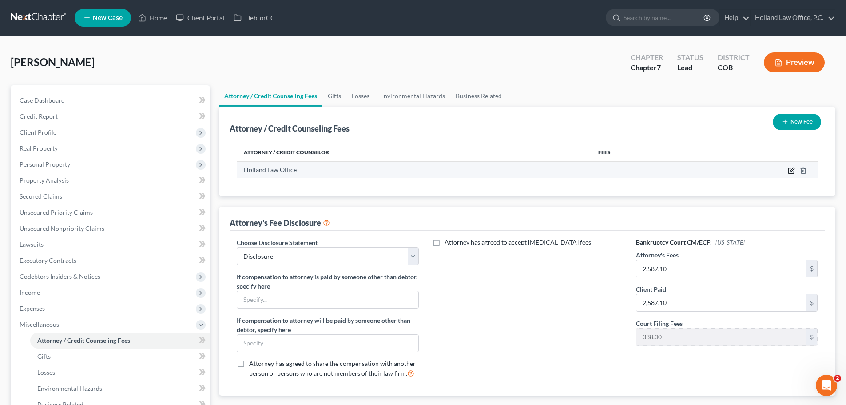
click at [568, 171] on icon "button" at bounding box center [791, 170] width 7 height 7
select select "5"
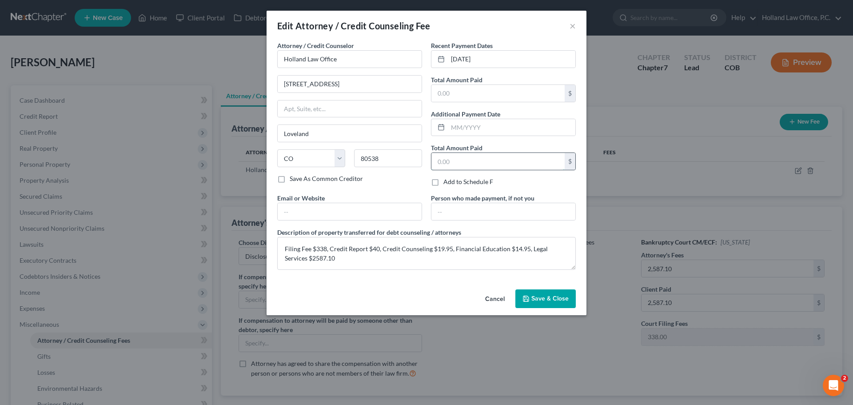
click at [438, 157] on input "text" at bounding box center [497, 161] width 133 height 17
click at [436, 91] on input "text" at bounding box center [497, 93] width 133 height 17
type input "3,000"
click at [332, 244] on textarea "Filing Fee $338, Credit Report $40, Credit Counseling $19.95, Financial Educati…" at bounding box center [426, 253] width 298 height 33
click at [451, 244] on textarea "Filing Fee $338, Credit Report $40, Credit Counseling $19.95, Financial Educati…" at bounding box center [426, 253] width 298 height 33
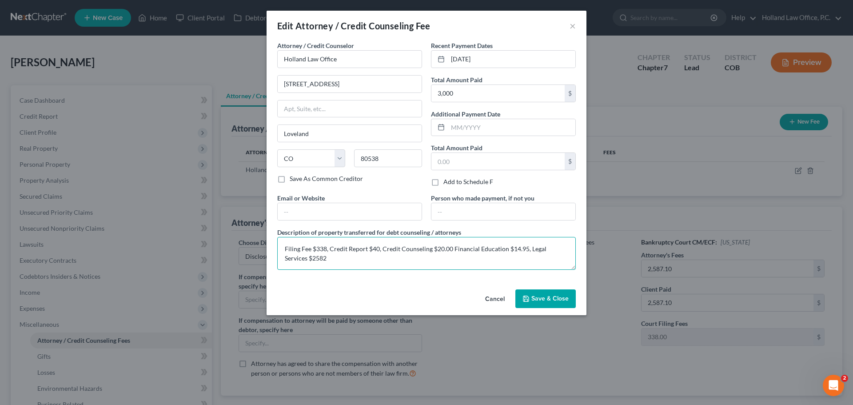
click at [527, 244] on textarea "Filing Fee $338, Credit Report $40, Credit Counseling $20.00 Financial Educatio…" at bounding box center [426, 253] width 298 height 33
type textarea "Filing Fee $338, Credit Report $40, Credit Counseling $20.00 Financial Educatio…"
click at [540, 244] on span "Save & Close" at bounding box center [549, 298] width 37 height 8
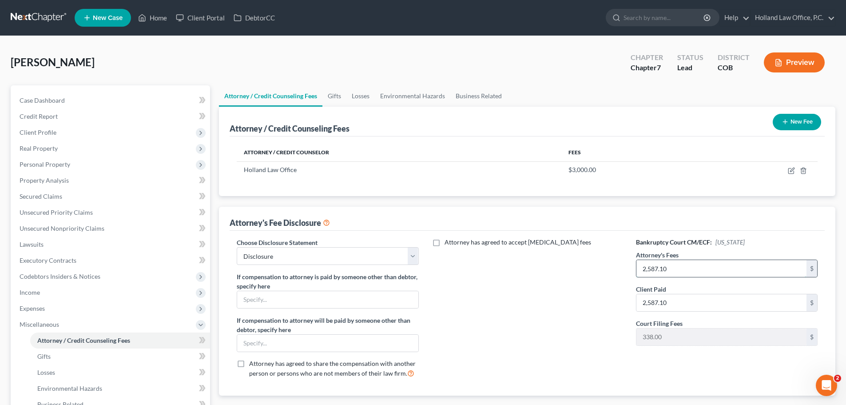
click at [568, 244] on input "2,587.10" at bounding box center [721, 268] width 170 height 17
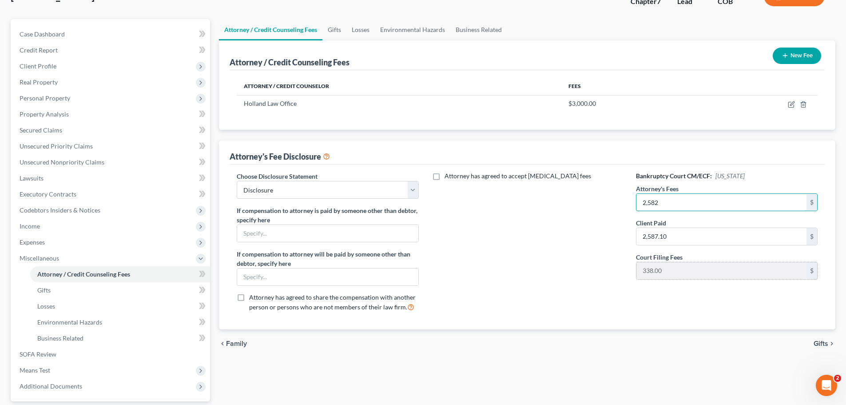
scroll to position [133, 0]
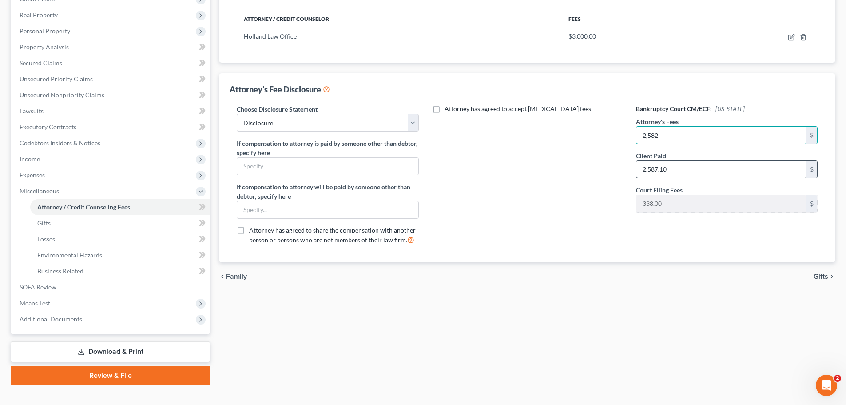
type input "2,582"
click at [568, 169] on input "2,587.10" at bounding box center [721, 169] width 170 height 17
type input "2,582"
click at [142, 244] on link "Review & File" at bounding box center [110, 376] width 199 height 20
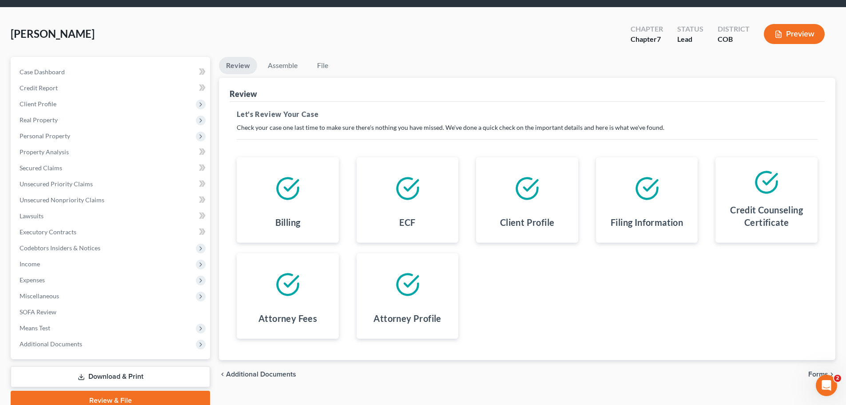
scroll to position [44, 0]
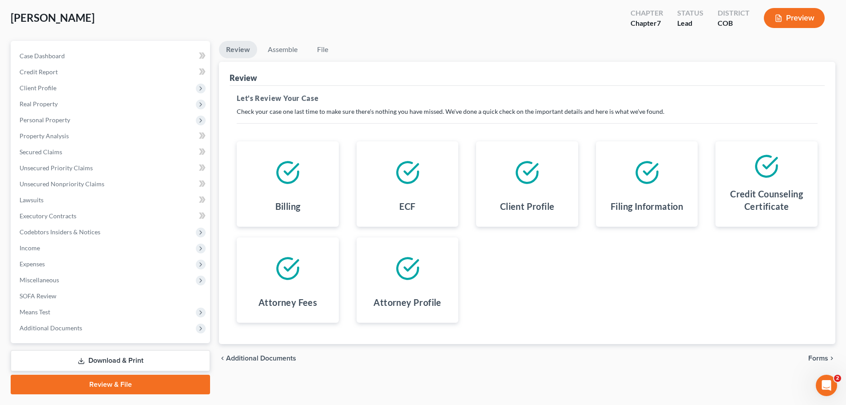
click at [568, 244] on span "Forms" at bounding box center [818, 357] width 20 height 7
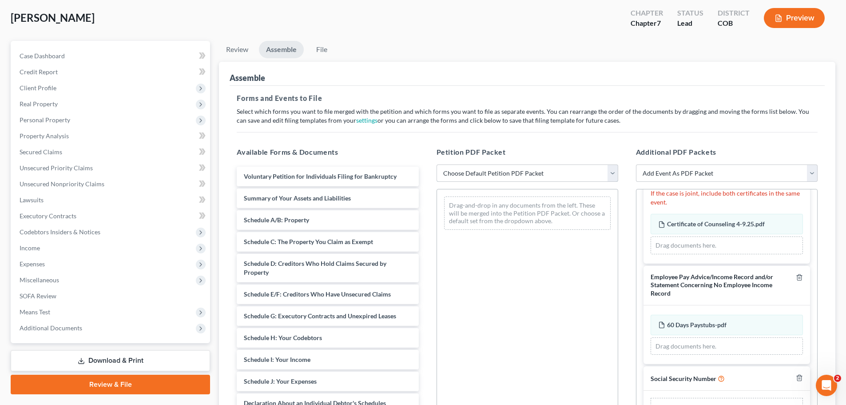
click at [568, 175] on select "Choose Default Petition PDF Packet Emergency Filing (Voluntary Petition and Cre…" at bounding box center [528, 173] width 182 height 18
select select "2"
click at [437, 164] on select "Choose Default Petition PDF Packet Emergency Filing (Voluntary Petition and Cre…" at bounding box center [528, 173] width 182 height 18
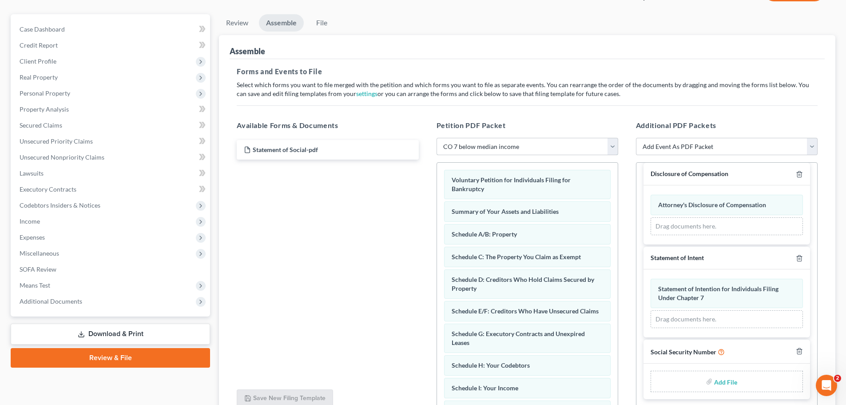
scroll to position [133, 0]
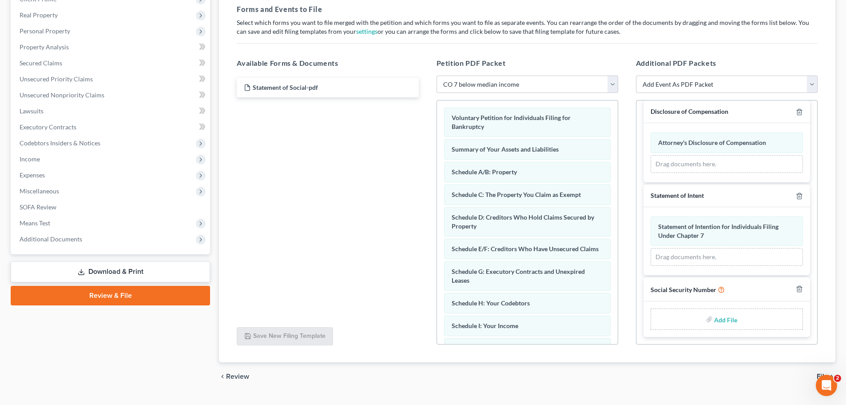
click at [568, 244] on input "file" at bounding box center [724, 319] width 21 height 16
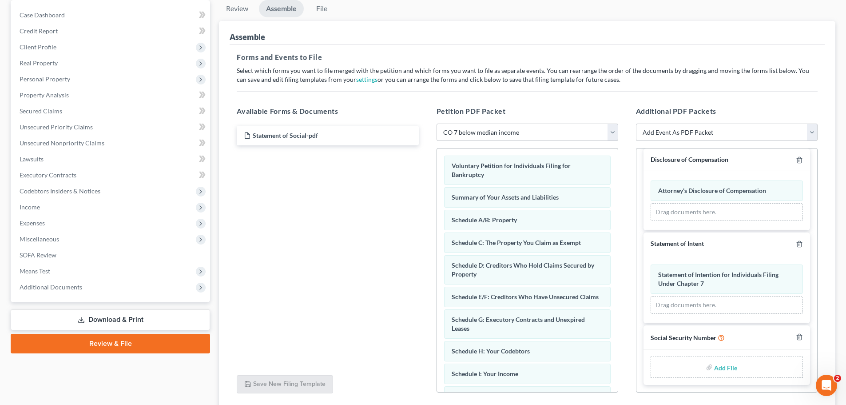
scroll to position [0, 0]
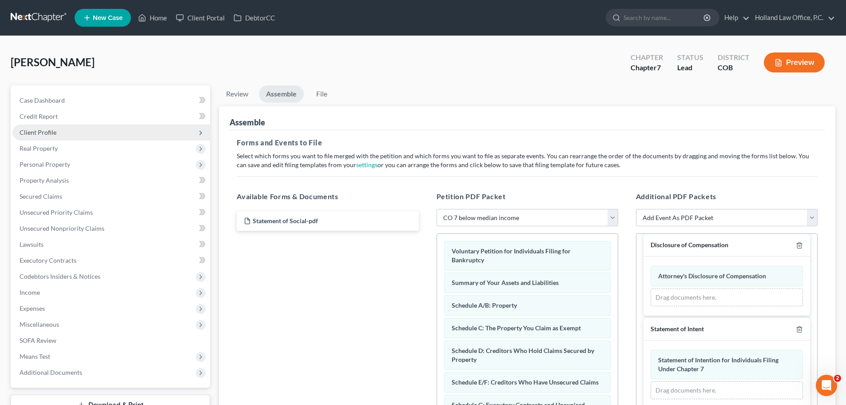
click at [40, 131] on span "Client Profile" at bounding box center [38, 132] width 37 height 8
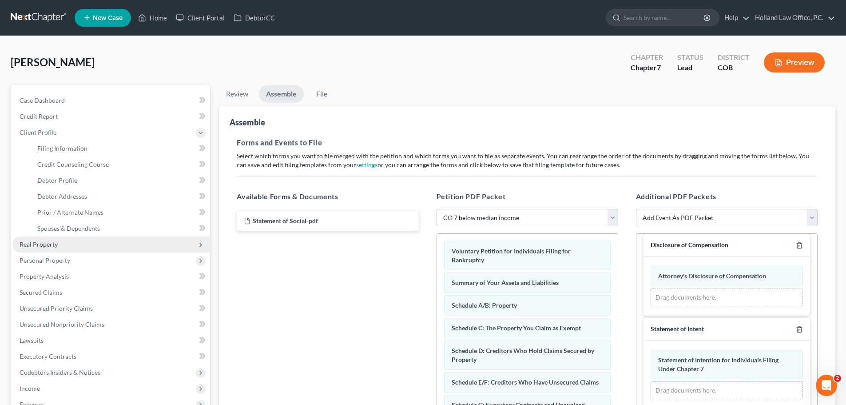
click at [28, 242] on span "Real Property" at bounding box center [39, 244] width 38 height 8
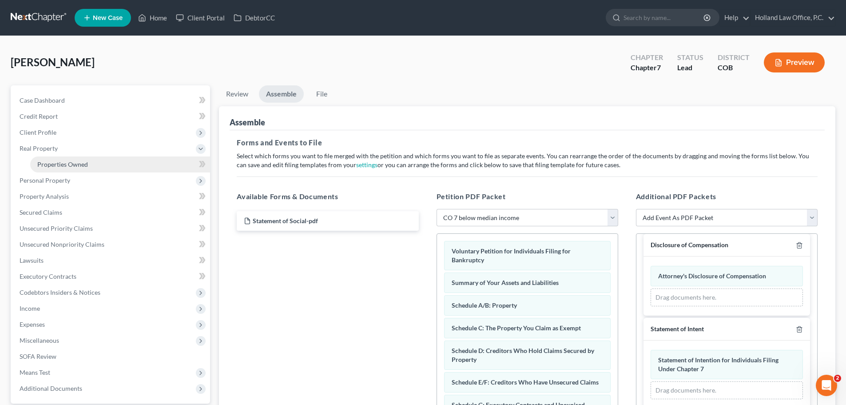
click at [49, 167] on span "Properties Owned" at bounding box center [62, 164] width 51 height 8
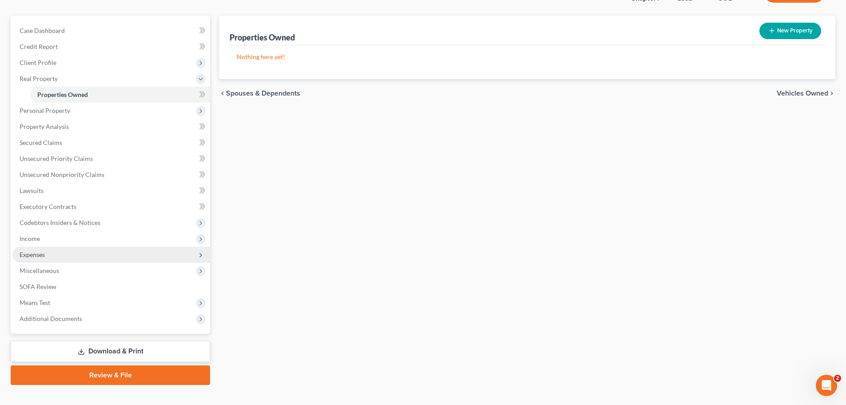
scroll to position [83, 0]
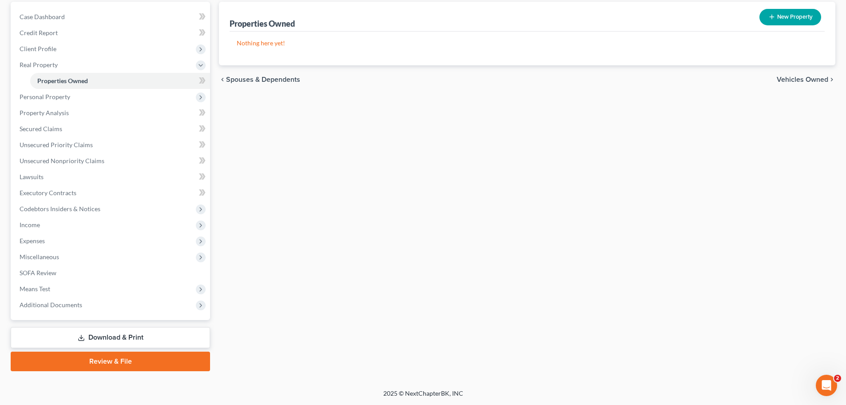
click at [125, 244] on link "Review & File" at bounding box center [110, 361] width 199 height 20
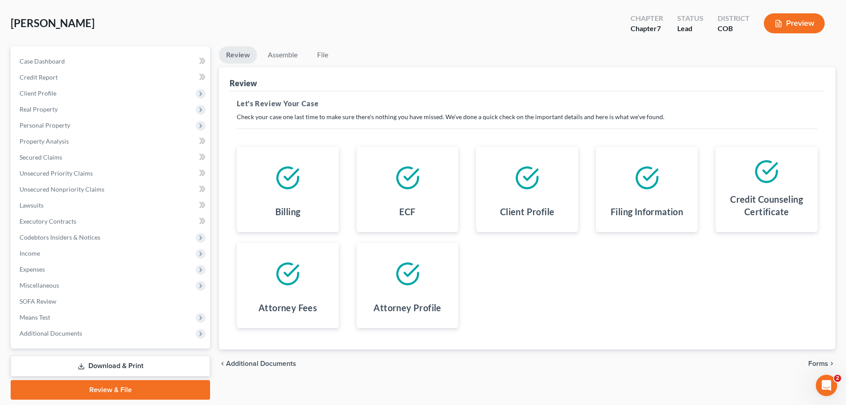
scroll to position [68, 0]
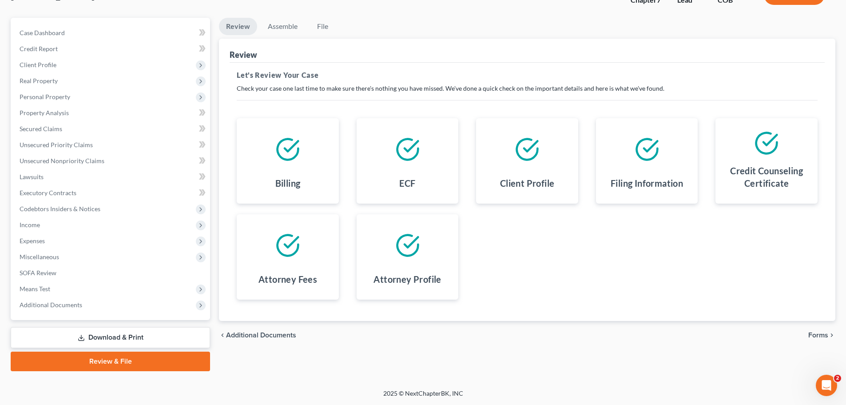
click at [568, 244] on span "Forms" at bounding box center [818, 334] width 20 height 7
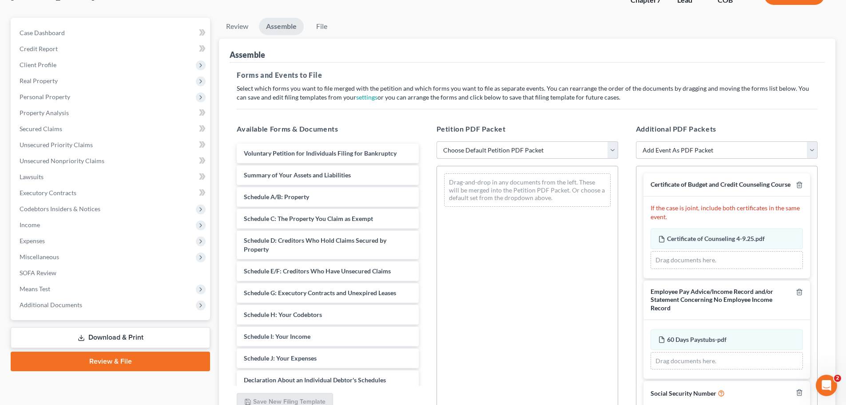
click at [568, 153] on select "Choose Default Petition PDF Packet Emergency Filing (Voluntary Petition and Cre…" at bounding box center [528, 150] width 182 height 18
select select "2"
click at [437, 141] on select "Choose Default Petition PDF Packet Emergency Filing (Voluntary Petition and Cre…" at bounding box center [528, 150] width 182 height 18
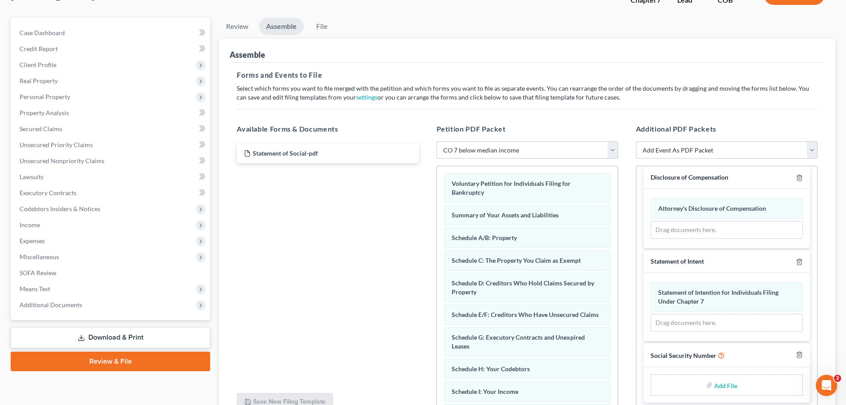
scroll to position [153, 0]
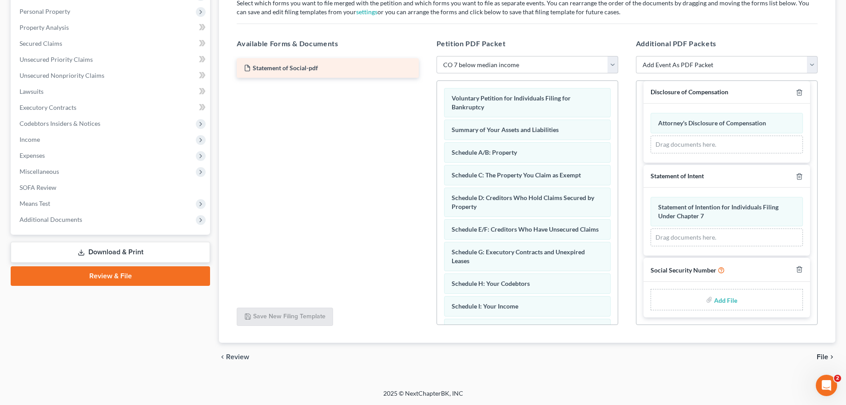
click at [297, 72] on div "Statement of Social-pdf" at bounding box center [328, 68] width 182 height 20
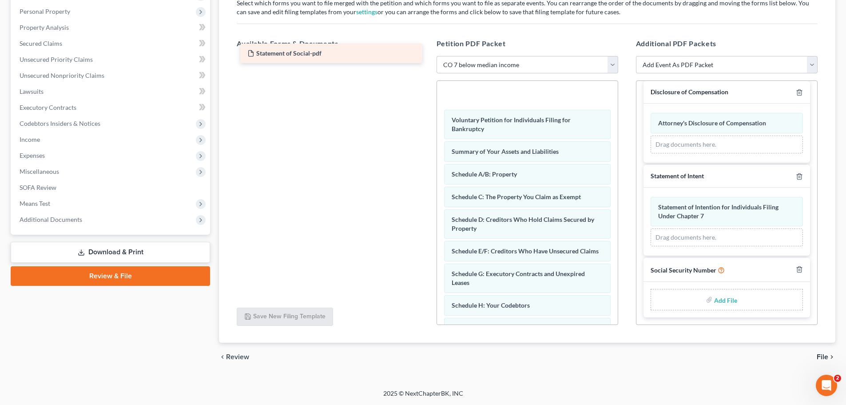
drag, startPoint x: 297, startPoint y: 72, endPoint x: 285, endPoint y: 58, distance: 18.6
click at [285, 56] on div "Statement of Social-pdf Statement of Social-pdf" at bounding box center [328, 56] width 196 height 0
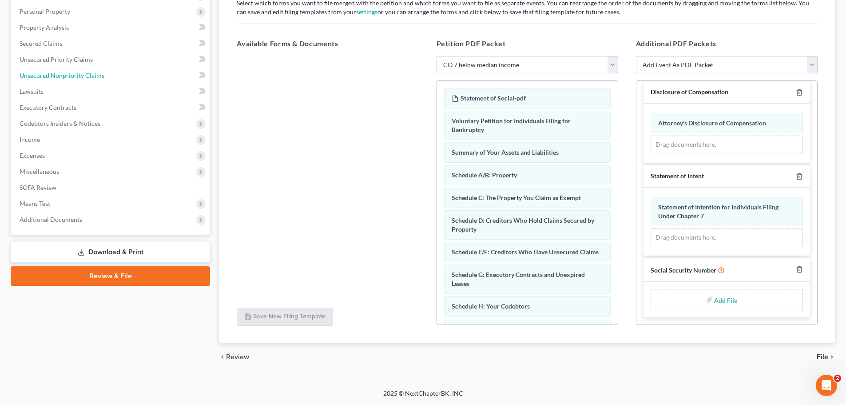
drag, startPoint x: 141, startPoint y: 81, endPoint x: 40, endPoint y: 29, distance: 113.4
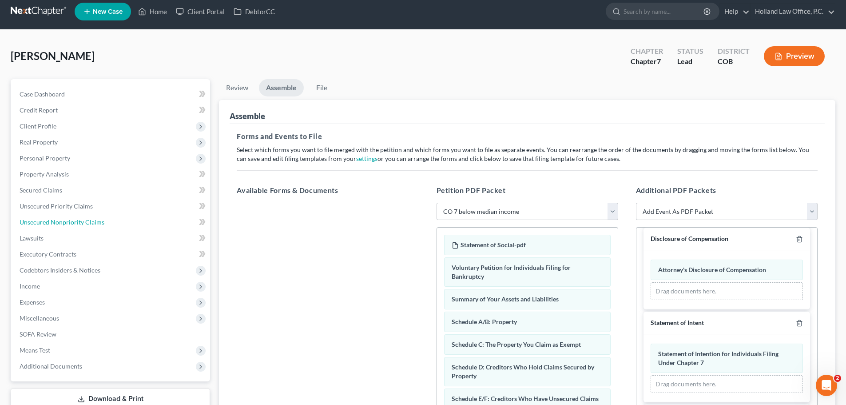
scroll to position [0, 0]
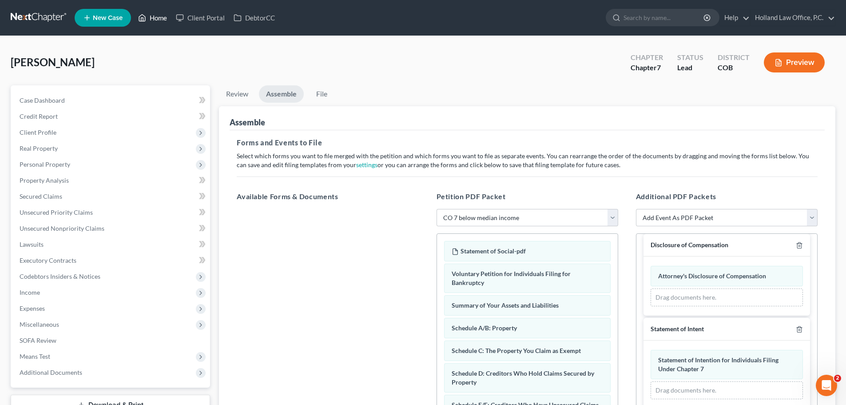
click at [160, 18] on link "Home" at bounding box center [153, 18] width 38 height 16
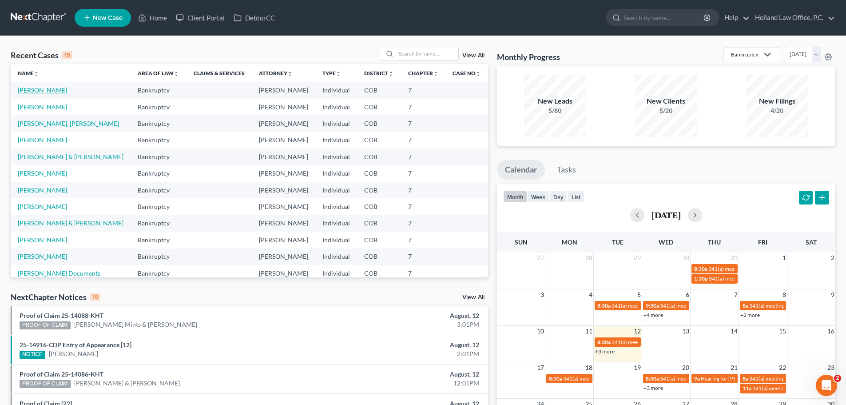
click at [56, 91] on link "[PERSON_NAME]" at bounding box center [42, 90] width 49 height 8
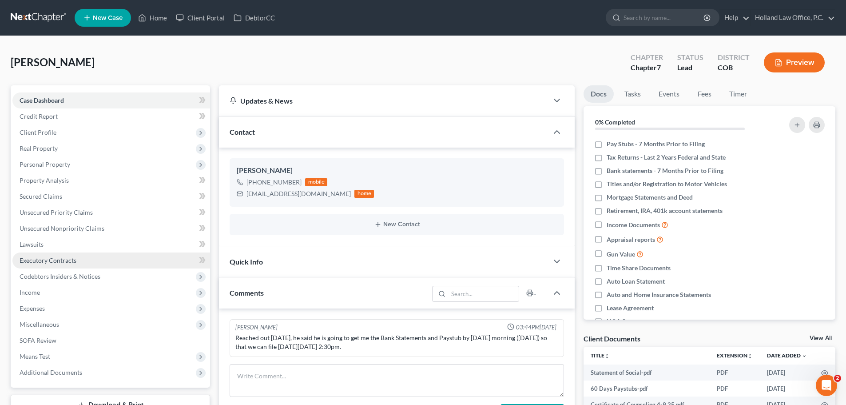
scroll to position [129, 0]
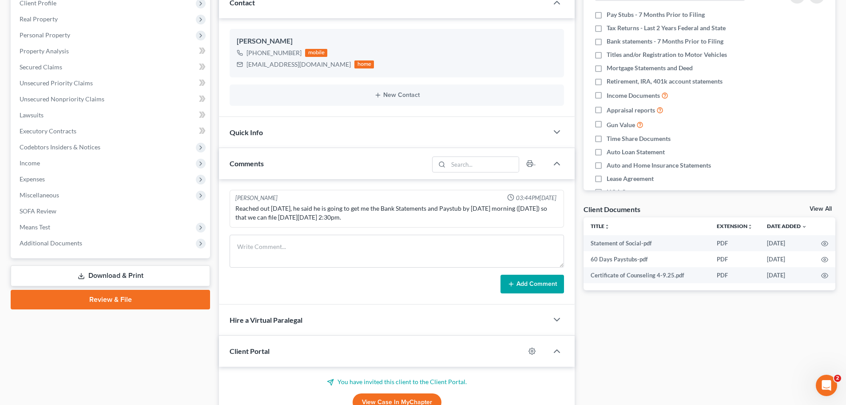
click at [110, 244] on link "Review & File" at bounding box center [110, 300] width 199 height 20
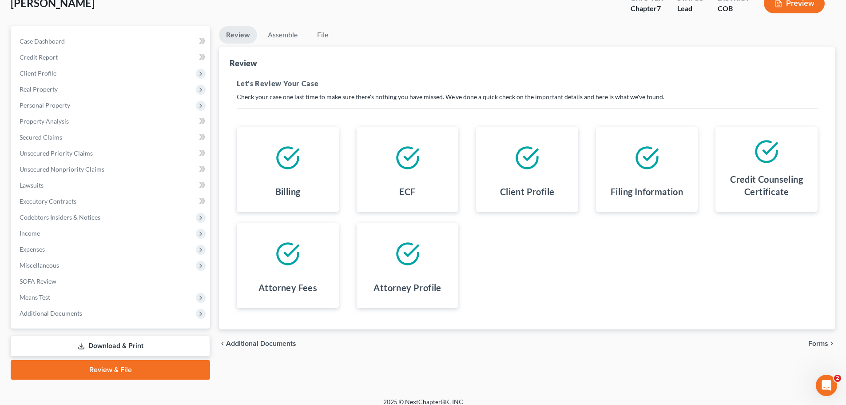
scroll to position [68, 0]
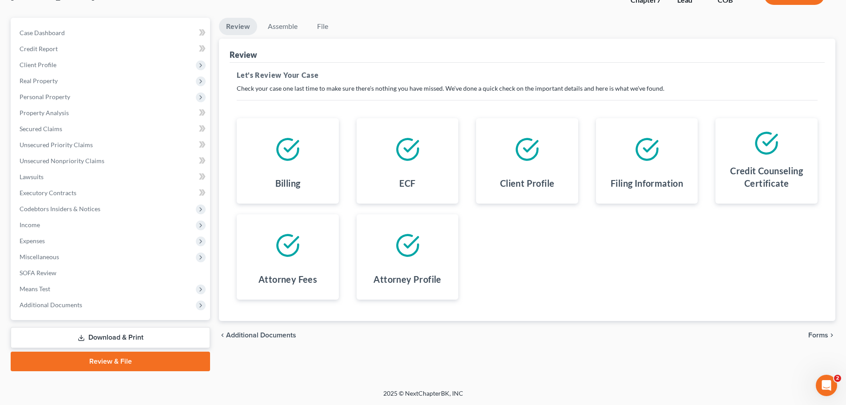
click at [131, 244] on link "Download & Print" at bounding box center [110, 337] width 199 height 21
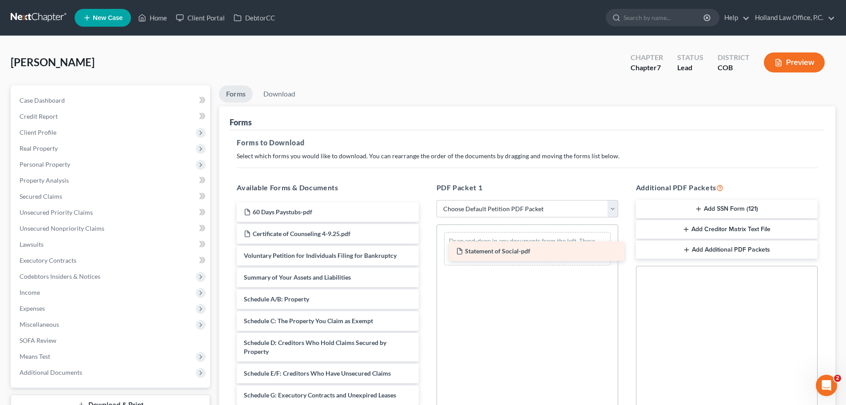
drag, startPoint x: 297, startPoint y: 210, endPoint x: 509, endPoint y: 249, distance: 215.9
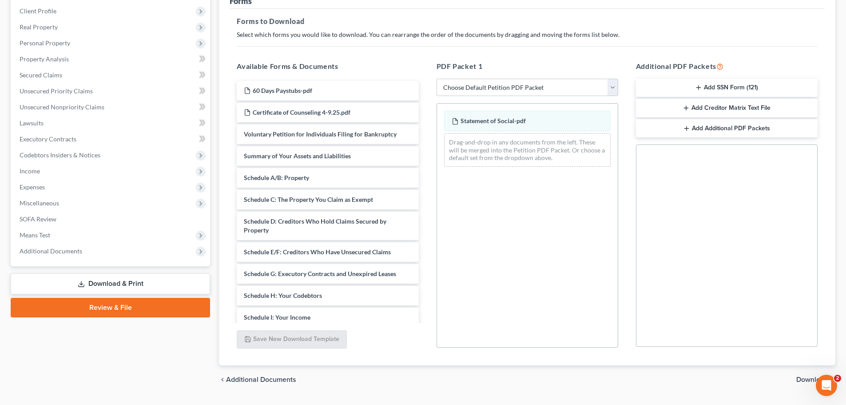
scroll to position [144, 0]
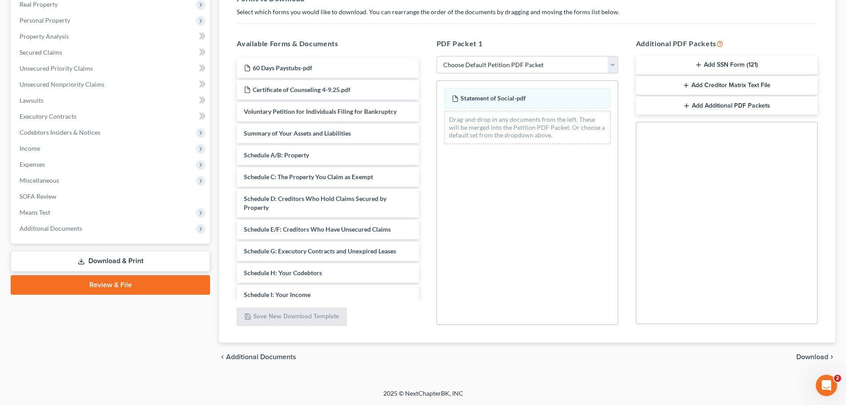
click at [568, 244] on span "Download" at bounding box center [812, 356] width 32 height 7
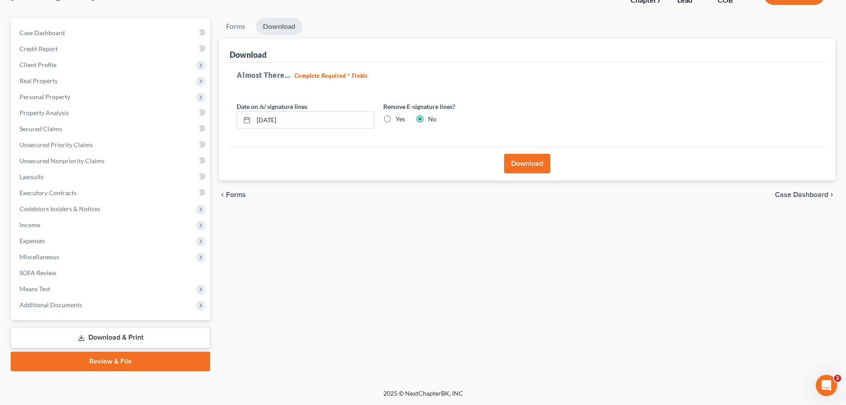
scroll to position [68, 0]
click at [529, 164] on button "Download" at bounding box center [527, 164] width 46 height 20
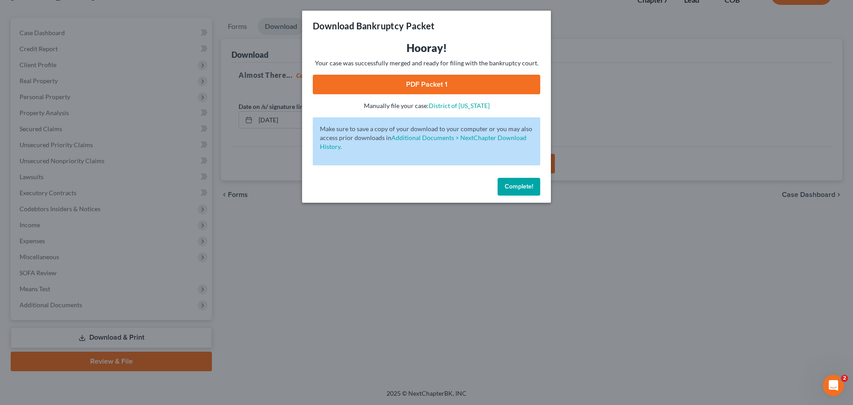
click at [438, 83] on link "PDF Packet 1" at bounding box center [426, 85] width 227 height 20
click at [520, 179] on button "Complete!" at bounding box center [518, 187] width 43 height 18
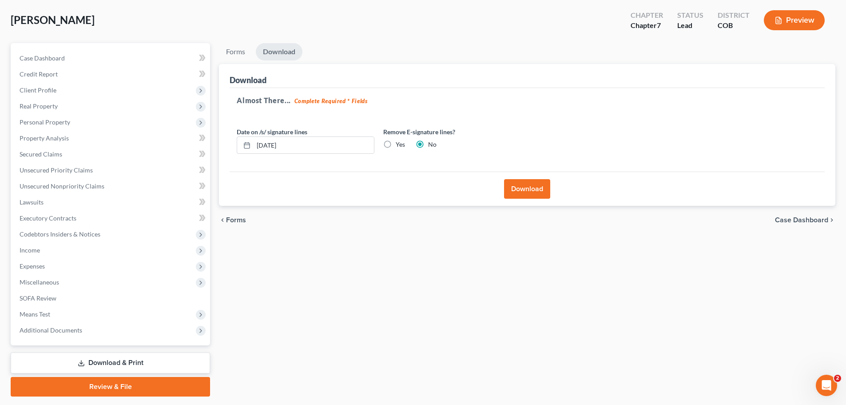
scroll to position [0, 0]
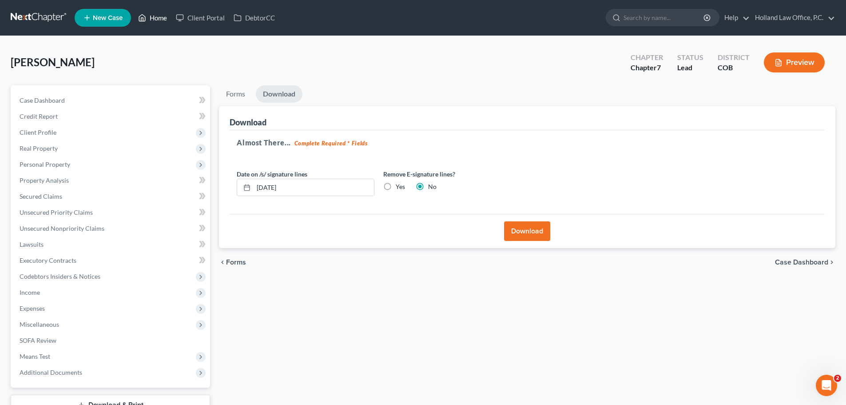
click at [157, 18] on link "Home" at bounding box center [153, 18] width 38 height 16
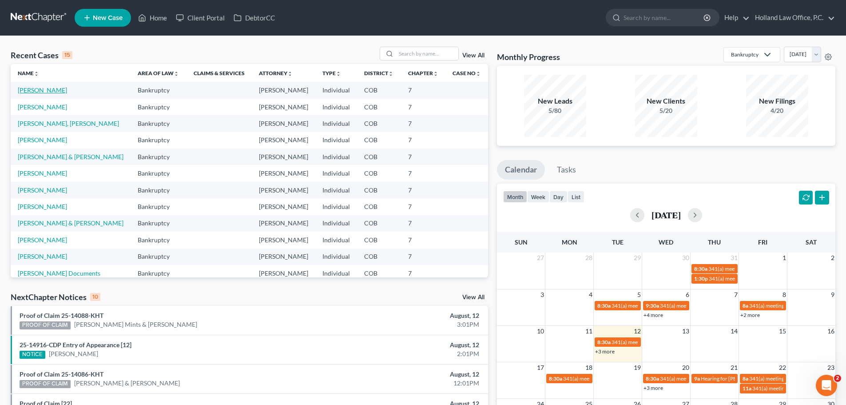
click at [52, 92] on link "[PERSON_NAME]" at bounding box center [42, 90] width 49 height 8
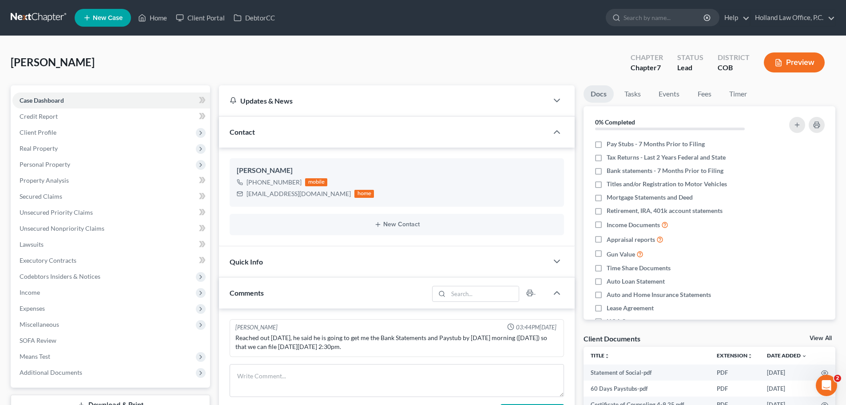
scroll to position [129, 0]
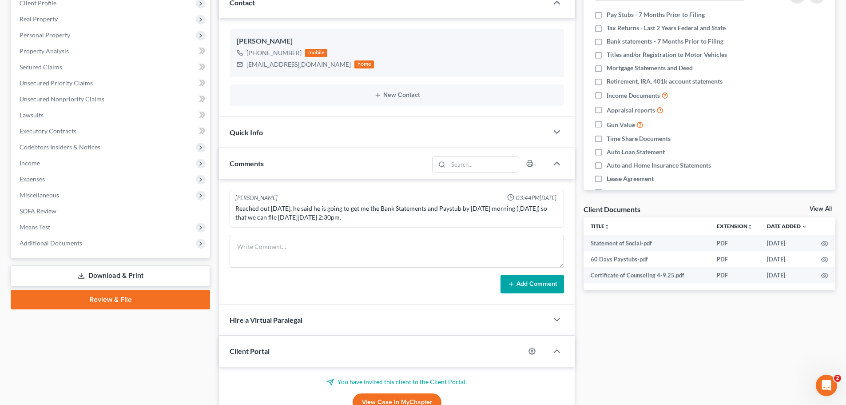
click at [129, 244] on link "Review & File" at bounding box center [110, 300] width 199 height 20
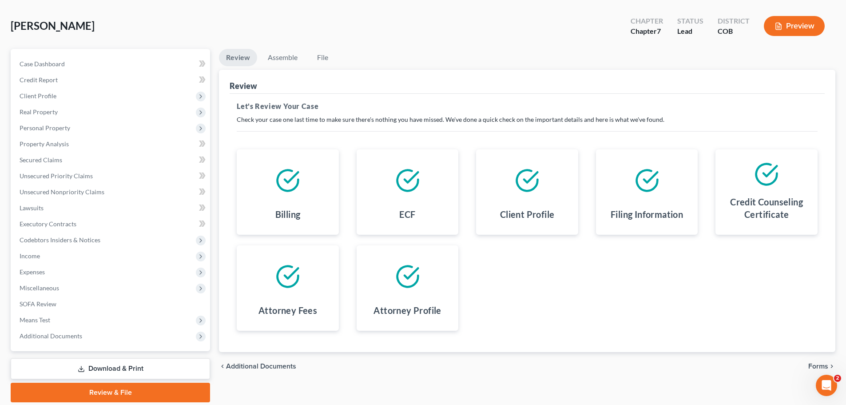
scroll to position [68, 0]
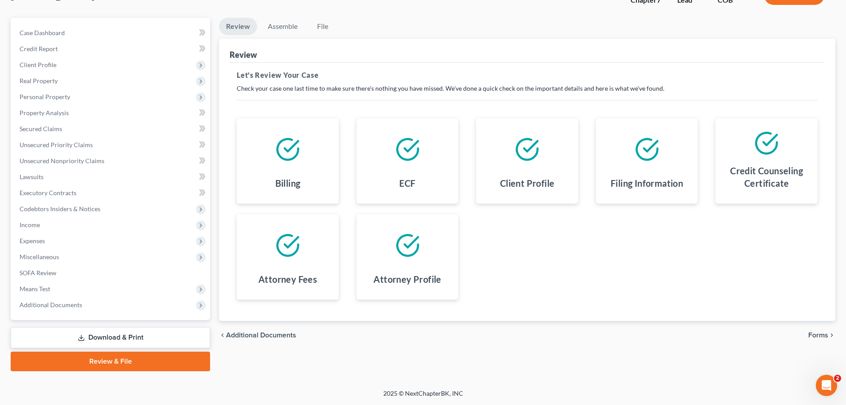
click at [568, 244] on span "Forms" at bounding box center [818, 334] width 20 height 7
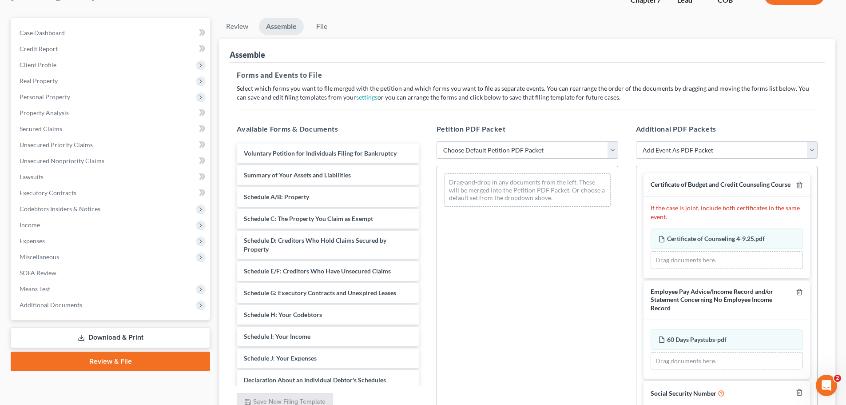
click at [568, 152] on select "Choose Default Petition PDF Packet Emergency Filing (Voluntary Petition and Cre…" at bounding box center [528, 150] width 182 height 18
select select "2"
click at [437, 141] on select "Choose Default Petition PDF Packet Emergency Filing (Voluntary Petition and Cre…" at bounding box center [528, 150] width 182 height 18
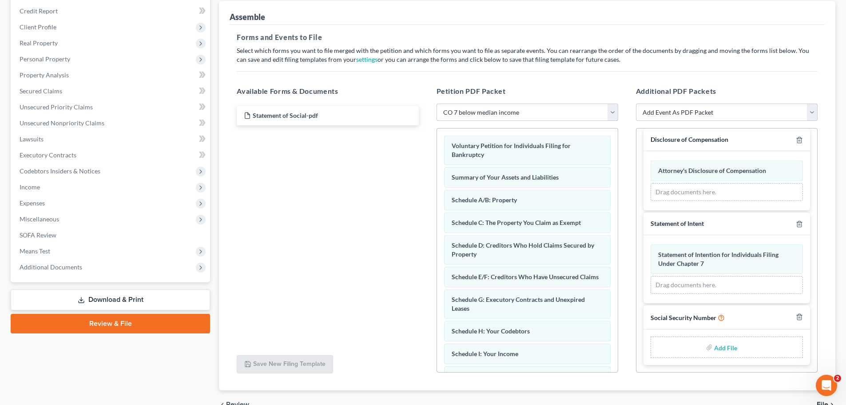
scroll to position [153, 0]
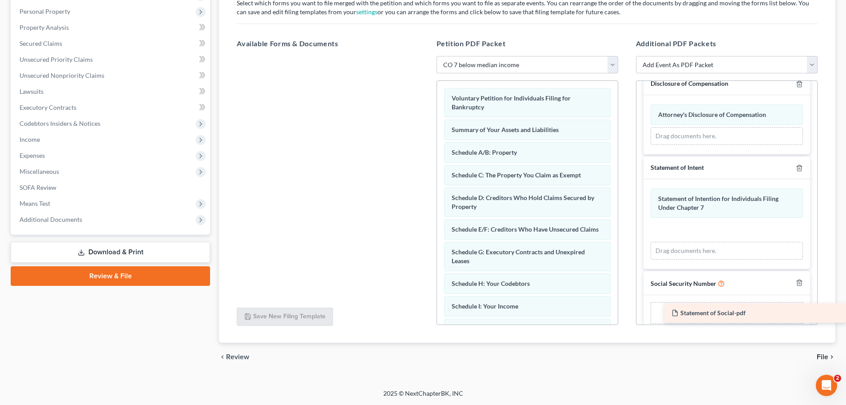
drag, startPoint x: 290, startPoint y: 66, endPoint x: 744, endPoint y: 310, distance: 516.5
click at [425, 56] on div "Statement of Social-pdf Statement of Social-pdf" at bounding box center [328, 56] width 196 height 0
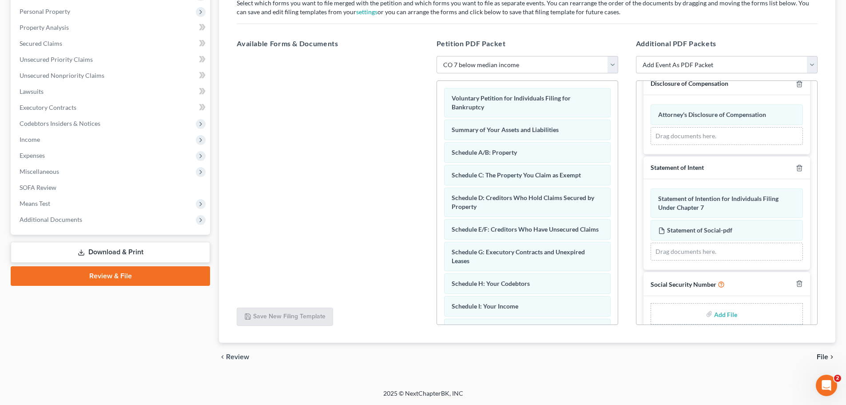
scroll to position [355, 0]
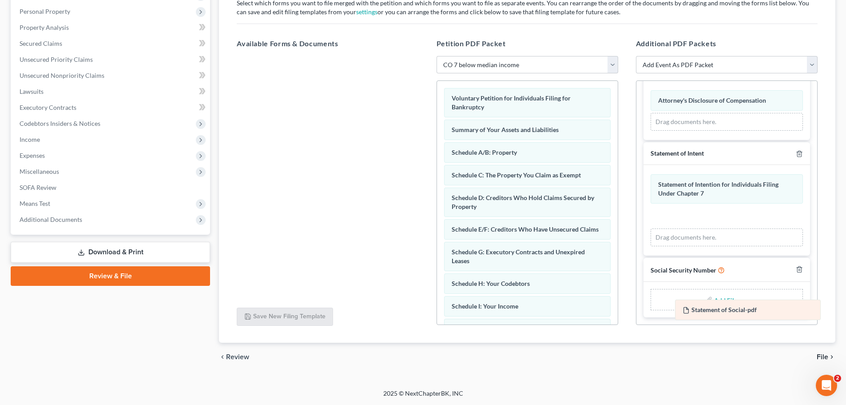
drag, startPoint x: 706, startPoint y: 217, endPoint x: 730, endPoint y: 310, distance: 96.3
click at [568, 244] on div "Statement of Social-pdf Amended Statement of Social-pdf Statement of Intention …" at bounding box center [727, 210] width 152 height 72
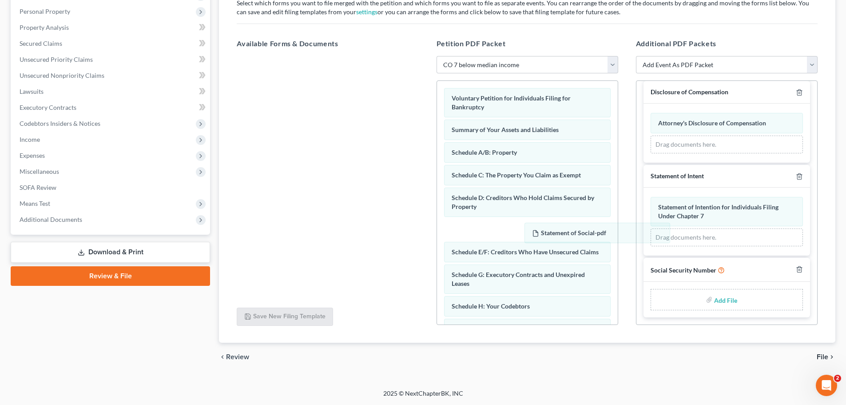
scroll to position [333, 0]
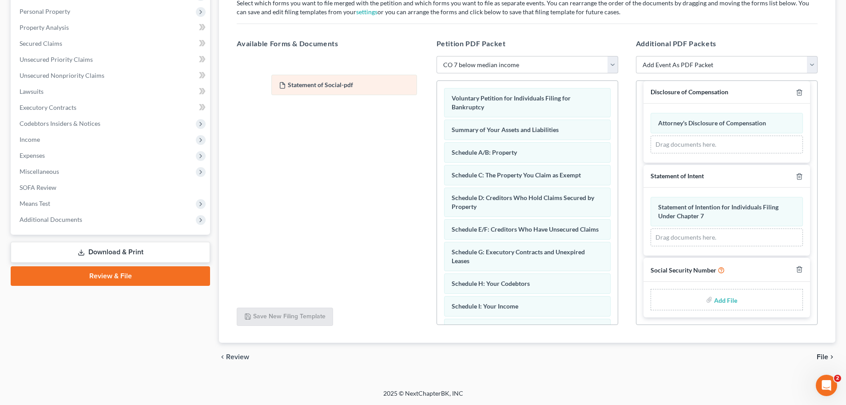
drag, startPoint x: 688, startPoint y: 214, endPoint x: 305, endPoint y: 81, distance: 405.7
click at [568, 197] on div "Statement of Social-pdf Amended Statement of Social-pdf Statement of Intention …" at bounding box center [727, 221] width 152 height 49
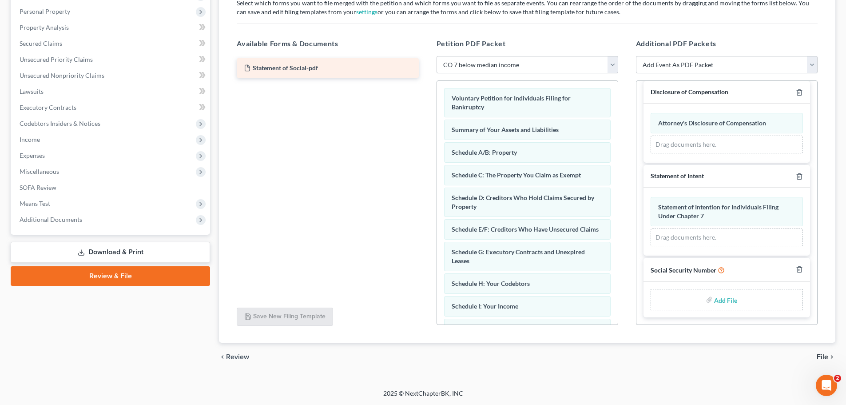
click at [291, 69] on span "Statement of Social-pdf" at bounding box center [285, 68] width 65 height 8
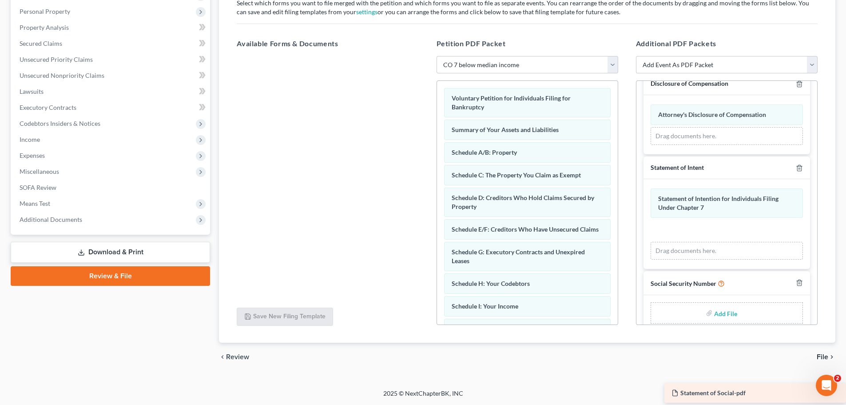
scroll to position [355, 0]
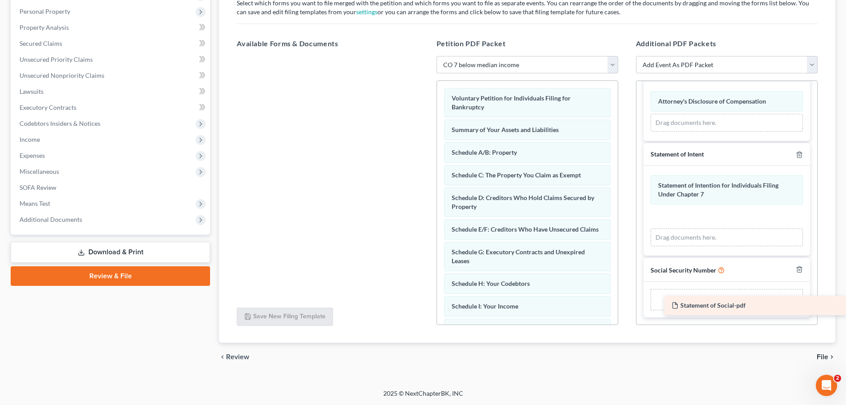
drag, startPoint x: 291, startPoint y: 69, endPoint x: 751, endPoint y: 306, distance: 517.7
click at [425, 56] on div "Statement of Social-pdf Statement of Social-pdf" at bounding box center [328, 56] width 196 height 0
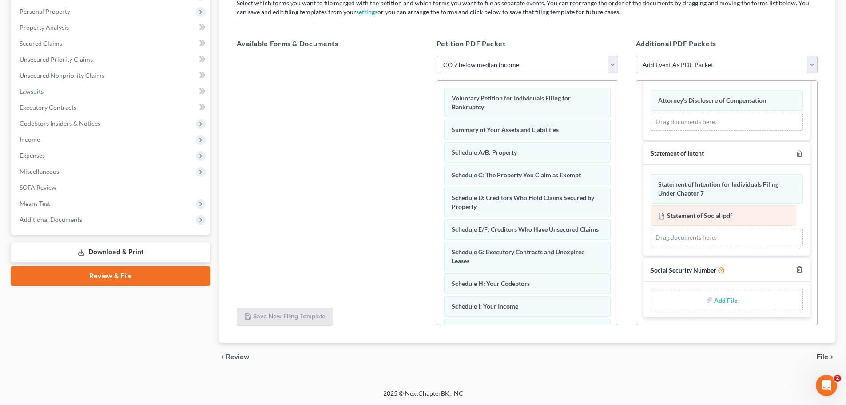
scroll to position [333, 0]
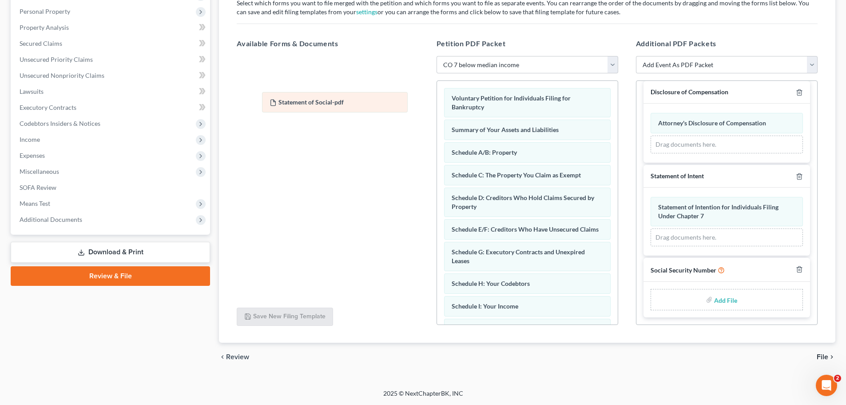
drag, startPoint x: 703, startPoint y: 217, endPoint x: 314, endPoint y: 103, distance: 404.9
click at [568, 197] on div "Statement of Social-pdf Amended Statement of Social-pdf Statement of Intention …" at bounding box center [727, 221] width 152 height 49
click at [75, 243] on link "Download & Print" at bounding box center [110, 252] width 199 height 21
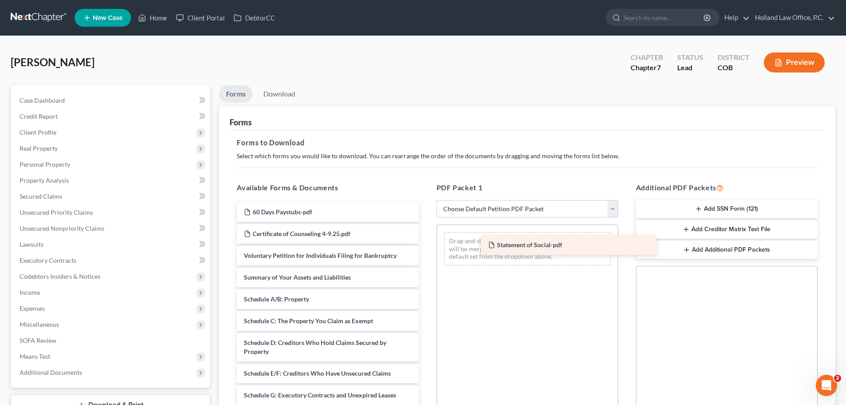
drag, startPoint x: 274, startPoint y: 211, endPoint x: 518, endPoint y: 244, distance: 246.5
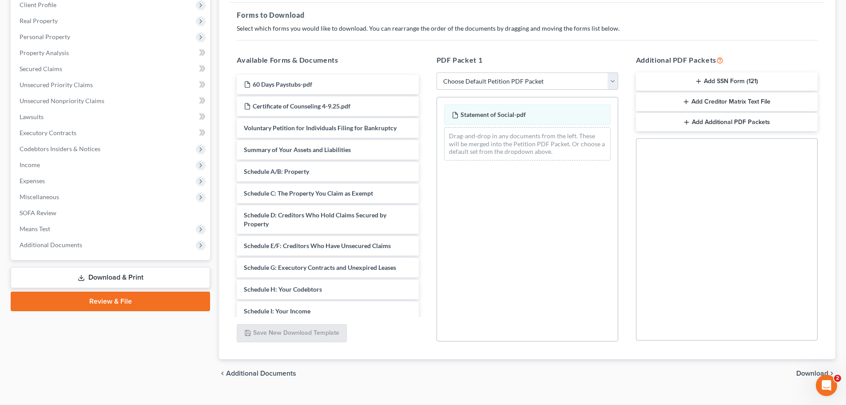
scroll to position [144, 0]
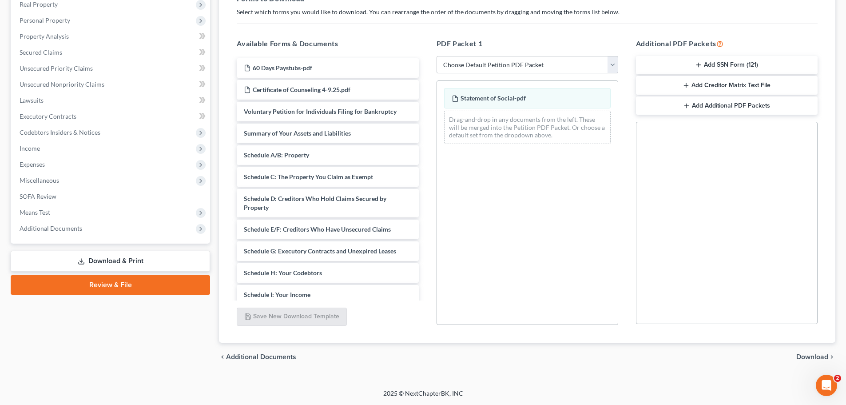
click at [568, 244] on span "Download" at bounding box center [812, 356] width 32 height 7
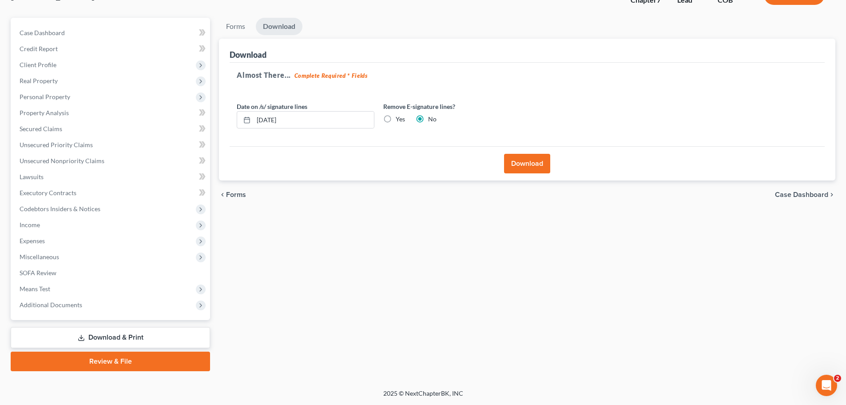
scroll to position [68, 0]
click at [523, 164] on button "Download" at bounding box center [527, 164] width 46 height 20
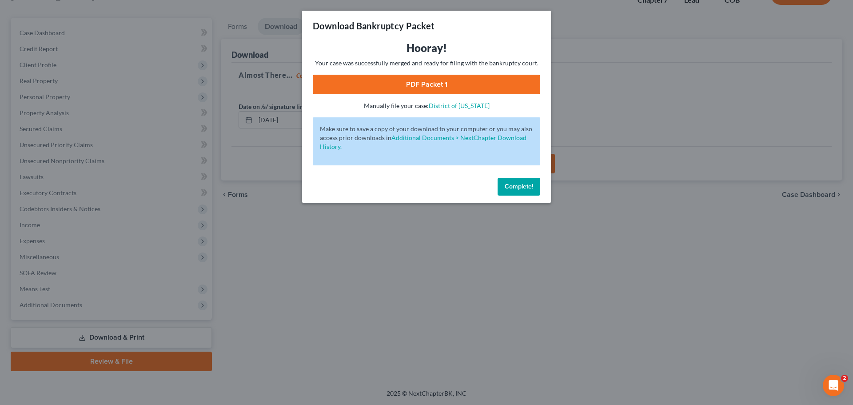
click at [442, 93] on link "PDF Packet 1" at bounding box center [426, 85] width 227 height 20
click at [505, 184] on span "Complete!" at bounding box center [519, 187] width 28 height 8
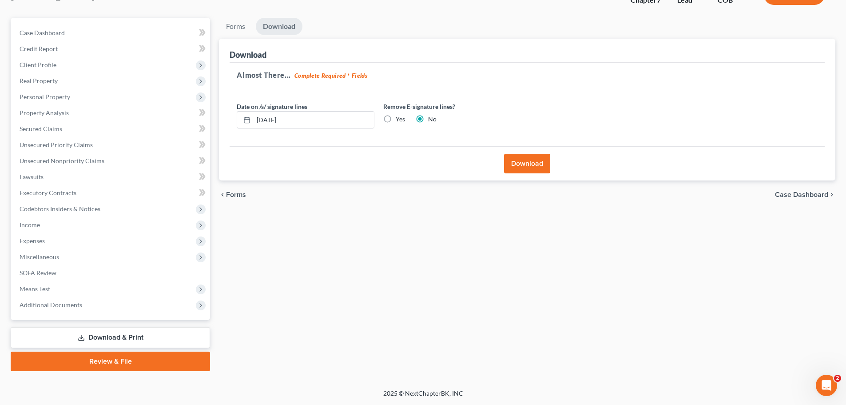
click at [159, 244] on link "Review & File" at bounding box center [110, 361] width 199 height 20
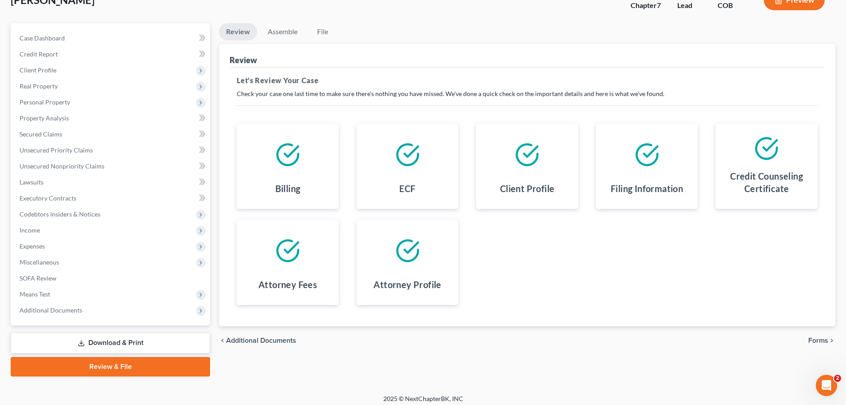
scroll to position [68, 0]
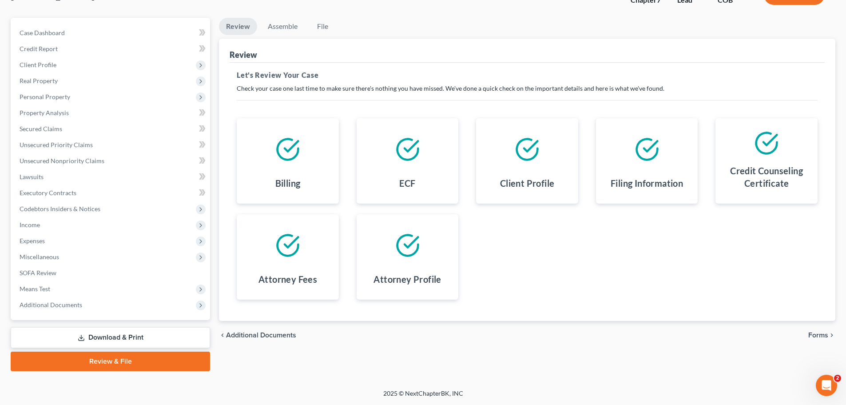
click at [568, 244] on span "Forms" at bounding box center [818, 334] width 20 height 7
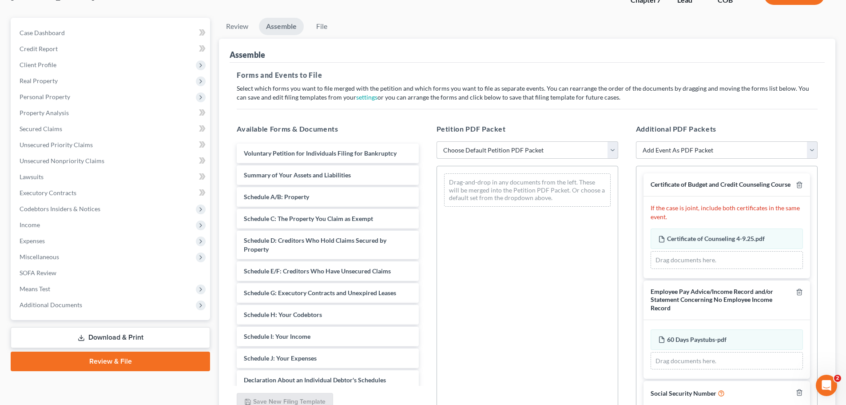
click at [568, 151] on select "Choose Default Petition PDF Packet Emergency Filing (Voluntary Petition and Cre…" at bounding box center [528, 150] width 182 height 18
select select "2"
click at [437, 141] on select "Choose Default Petition PDF Packet Emergency Filing (Voluntary Petition and Cre…" at bounding box center [528, 150] width 182 height 18
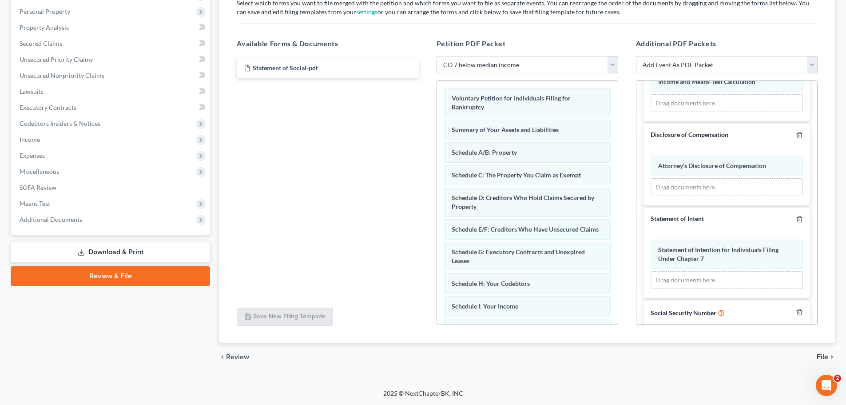
scroll to position [333, 0]
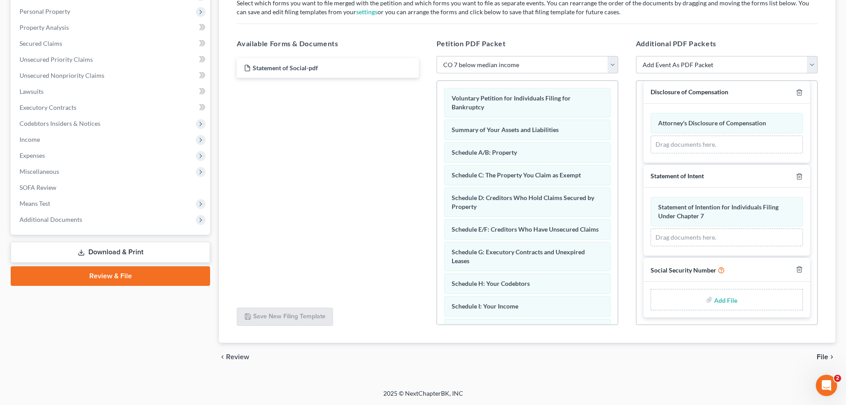
click at [568, 244] on input "file" at bounding box center [724, 299] width 21 height 16
type input "C:\fakepath\ssn wc.pdf"
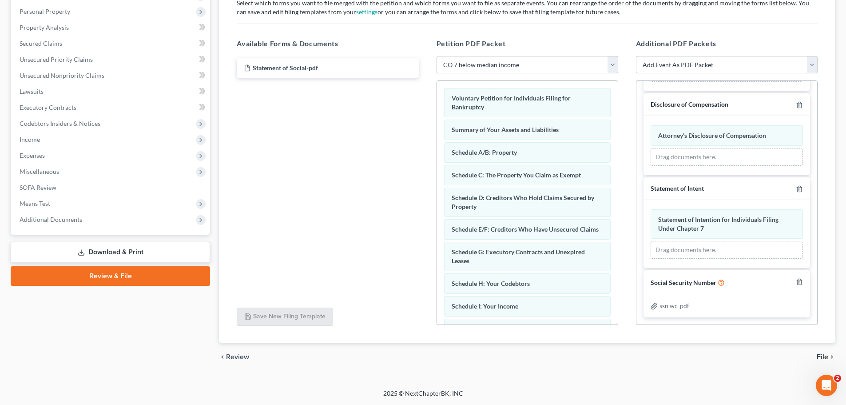
scroll to position [320, 0]
click at [568, 244] on icon "chevron_right" at bounding box center [831, 356] width 7 height 7
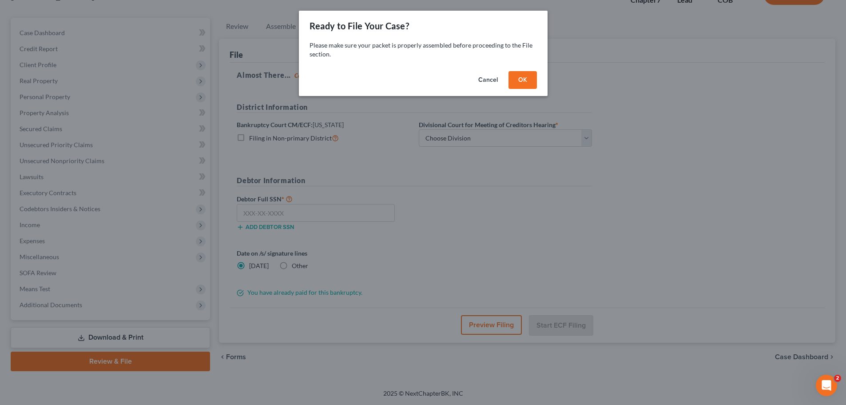
scroll to position [68, 0]
click at [529, 82] on button "OK" at bounding box center [526, 80] width 28 height 18
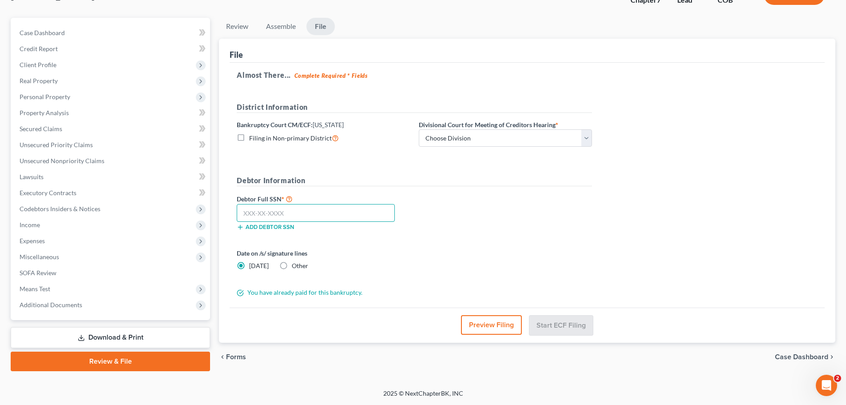
click at [262, 213] on input "text" at bounding box center [316, 213] width 158 height 18
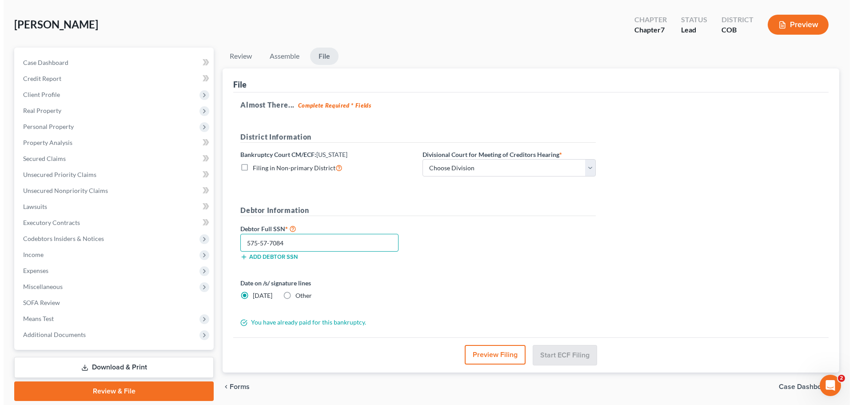
scroll to position [0, 0]
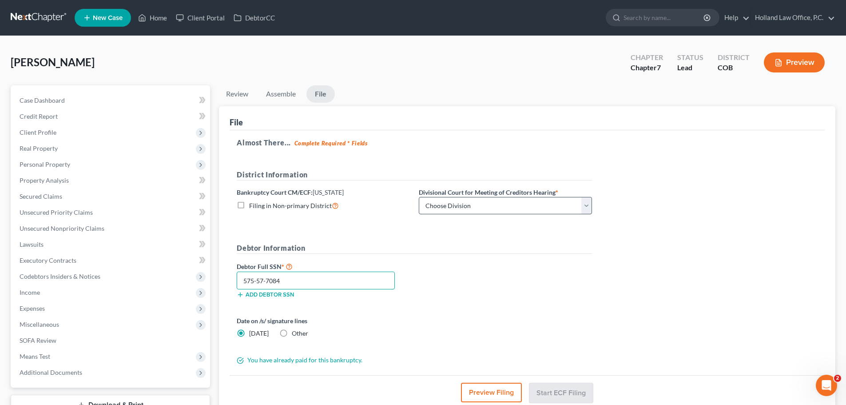
type input "575-57-7084"
click at [568, 205] on select "Choose Division [GEOGRAPHIC_DATA]" at bounding box center [505, 206] width 173 height 18
select select "0"
click at [419, 197] on select "Choose Division [GEOGRAPHIC_DATA]" at bounding box center [505, 206] width 173 height 18
click at [557, 244] on button "Start ECF Filing" at bounding box center [561, 392] width 64 height 20
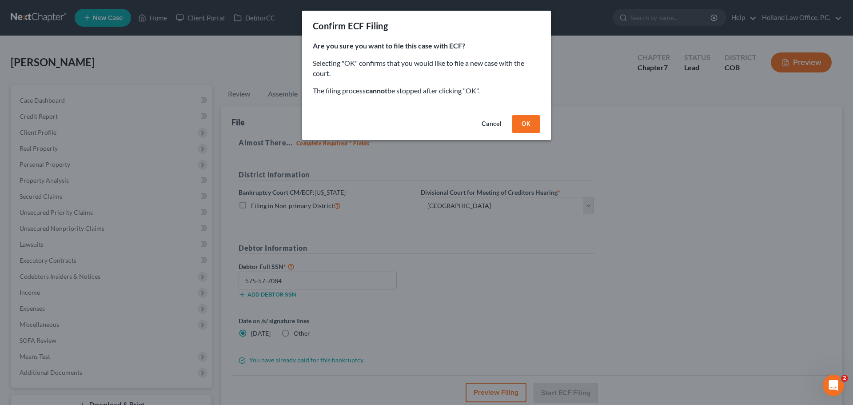
click at [531, 132] on button "OK" at bounding box center [526, 124] width 28 height 18
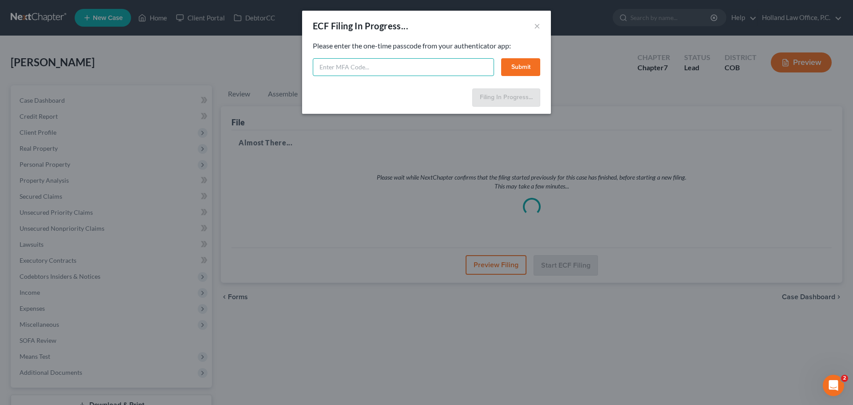
click at [336, 64] on input "text" at bounding box center [403, 67] width 181 height 18
type input "600610"
click at [524, 67] on button "Submit" at bounding box center [520, 67] width 39 height 18
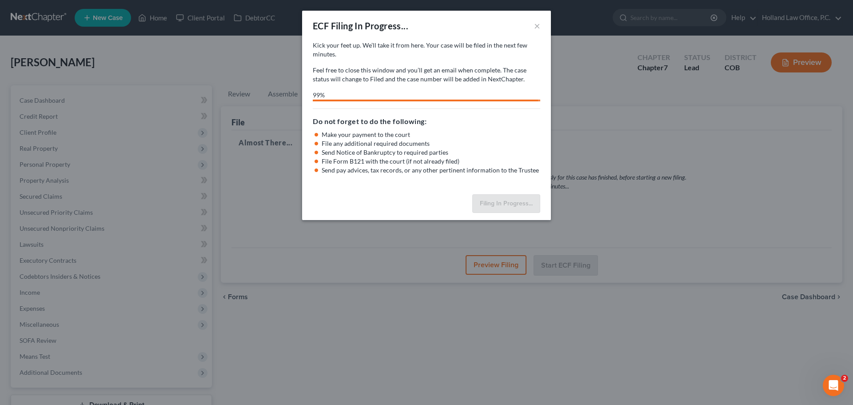
select select "0"
